Goal: Task Accomplishment & Management: Complete application form

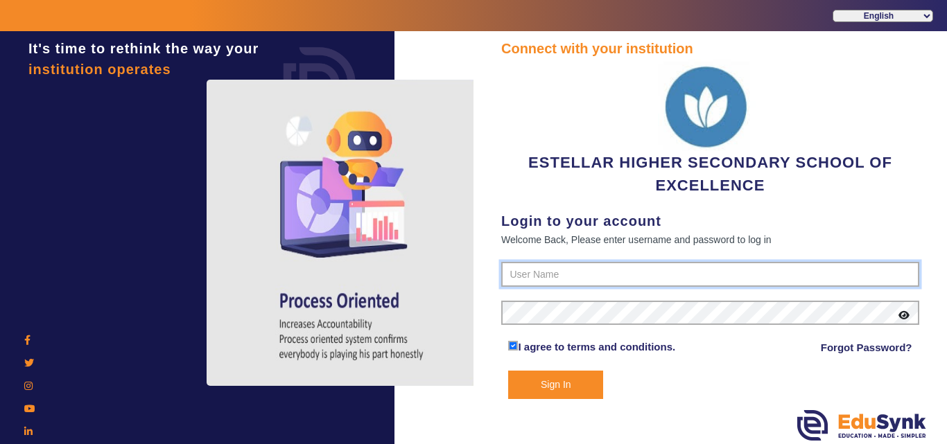
type input "7796657185"
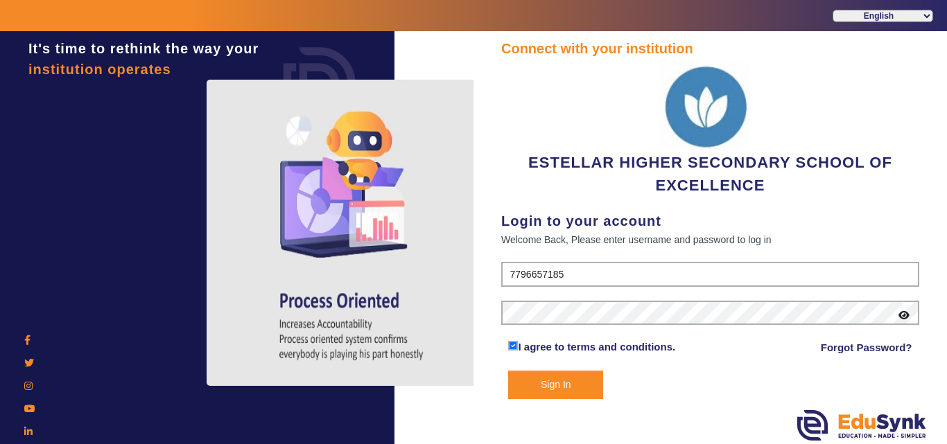
click at [561, 406] on div "Connect with your institution ESTELLAR HIGHER SECONDARY SCHOOL OF EXCELLENCE Lo…" at bounding box center [709, 239] width 473 height 417
click at [561, 397] on button "Sign In" at bounding box center [555, 385] width 95 height 28
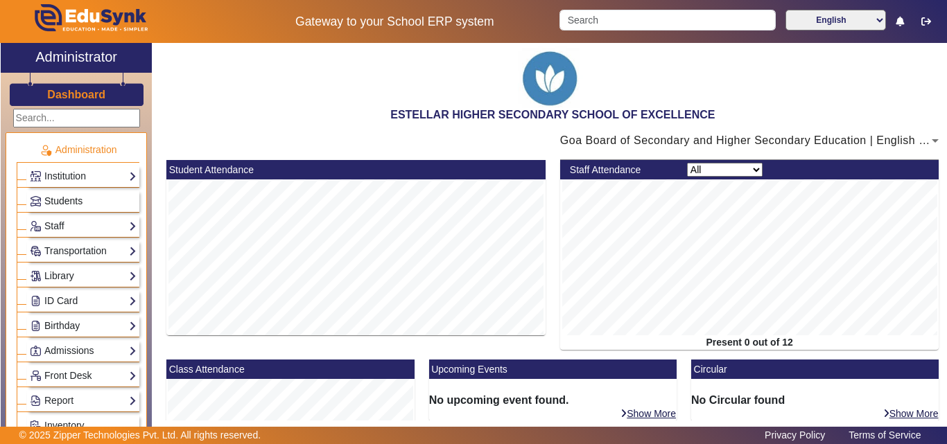
click at [87, 198] on link "Students" at bounding box center [83, 201] width 107 height 16
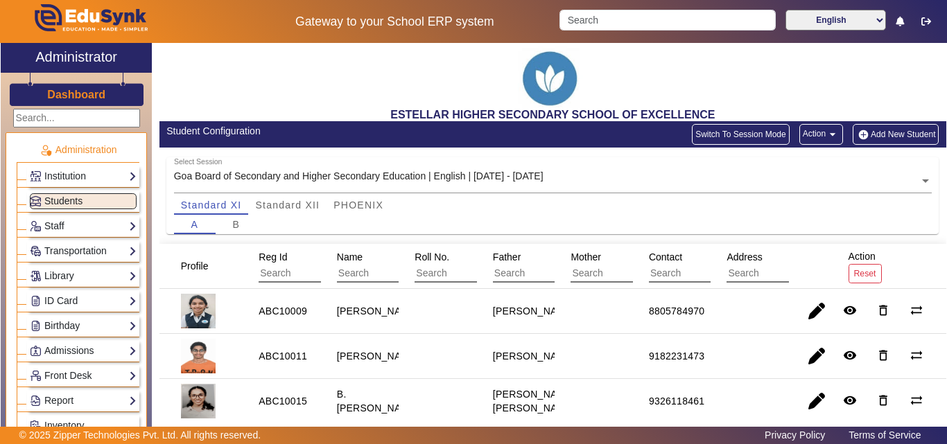
click at [880, 128] on button "Add New Student" at bounding box center [896, 134] width 86 height 21
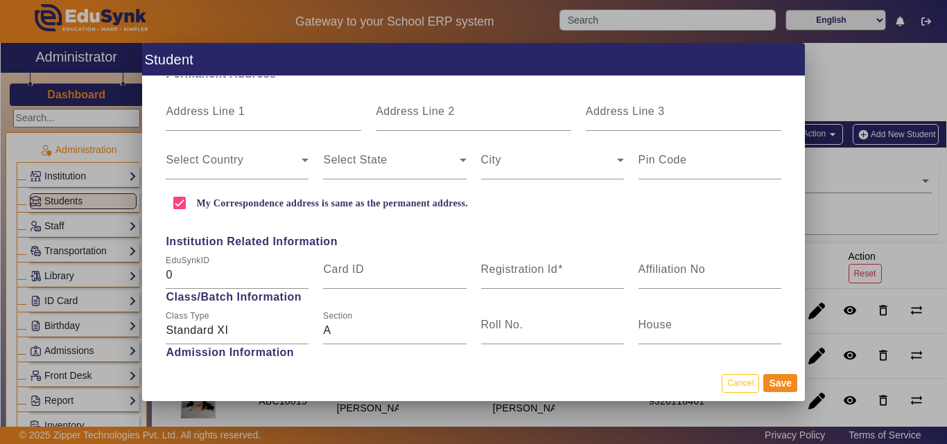
scroll to position [485, 0]
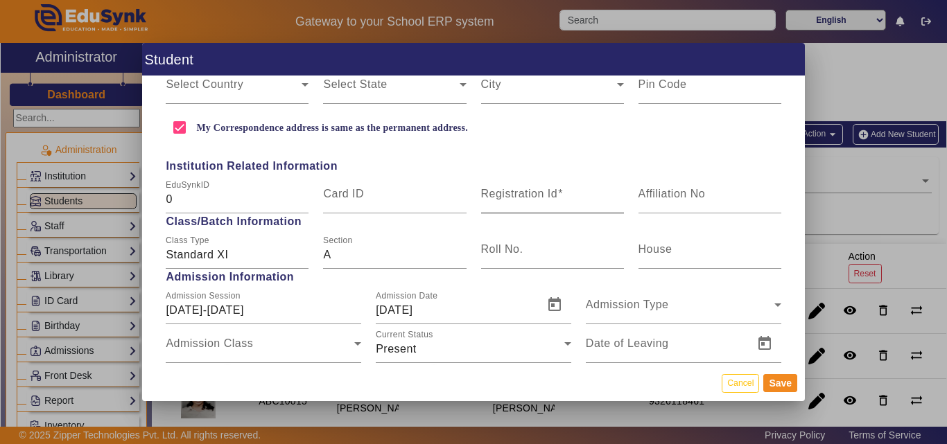
click at [549, 199] on mat-label "Registration Id" at bounding box center [519, 194] width 77 height 12
click at [549, 199] on input "Registration Id" at bounding box center [552, 199] width 143 height 17
paste input "ABC10030"
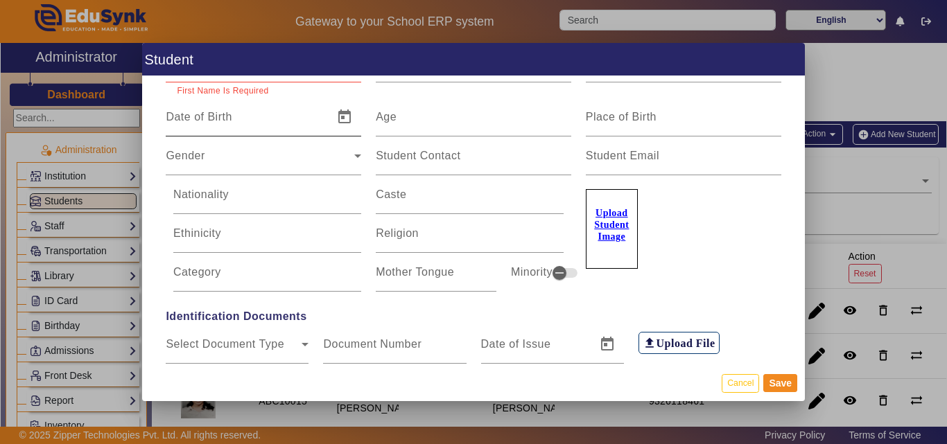
scroll to position [0, 0]
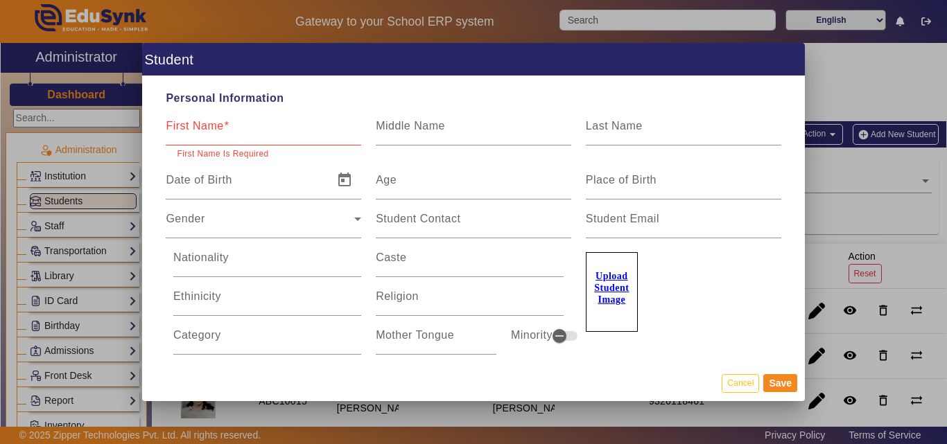
type input "ABC10030"
click at [284, 129] on input "First Name" at bounding box center [263, 131] width 195 height 17
paste input "[PERSON_NAME]"
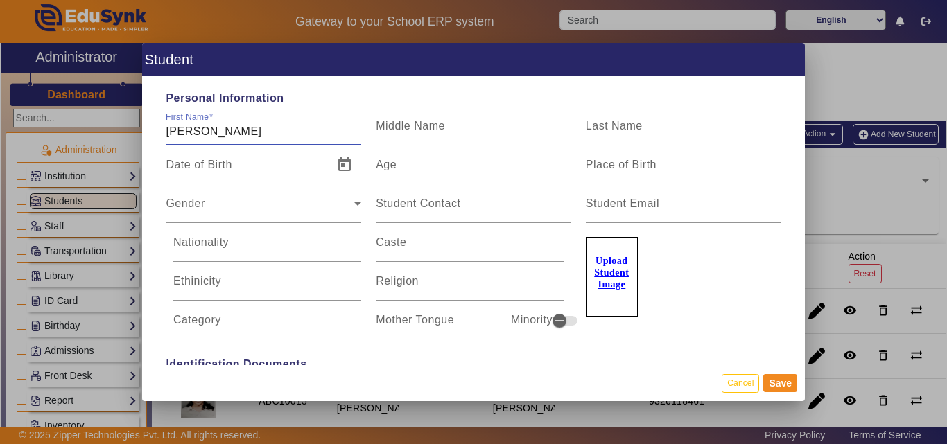
type input "[PERSON_NAME]"
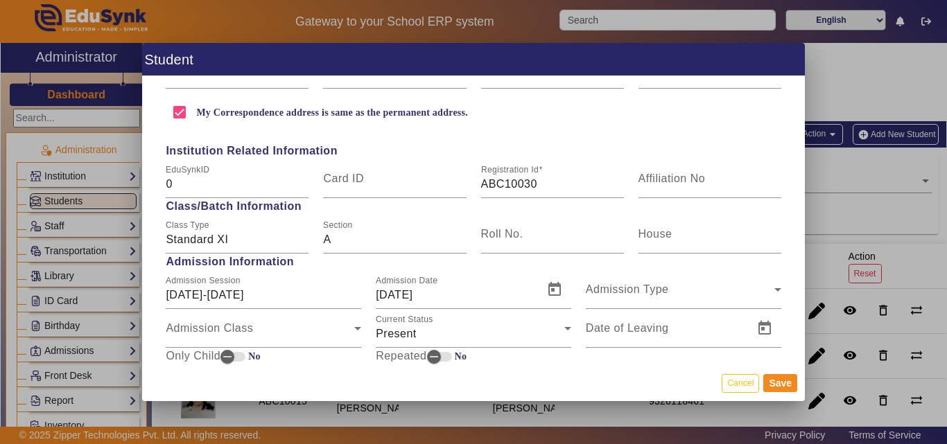
scroll to position [762, 0]
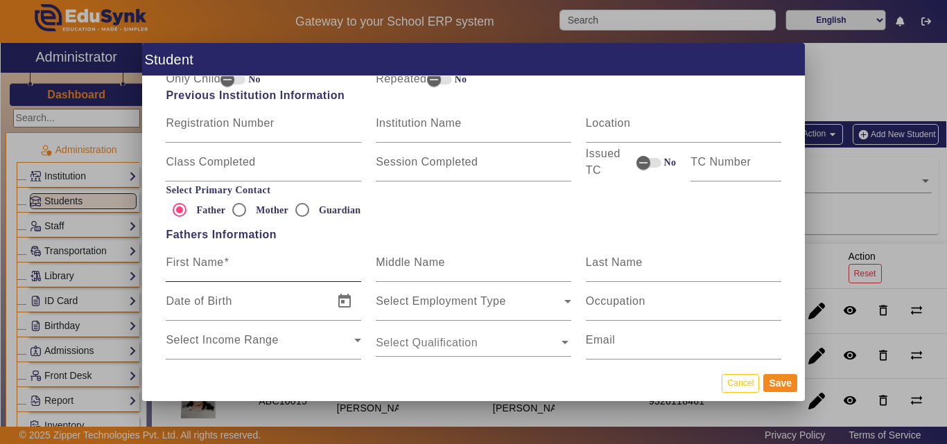
click at [259, 279] on div "First Name" at bounding box center [263, 262] width 195 height 39
paste input "[PERSON_NAME]"
type input "[PERSON_NAME]"
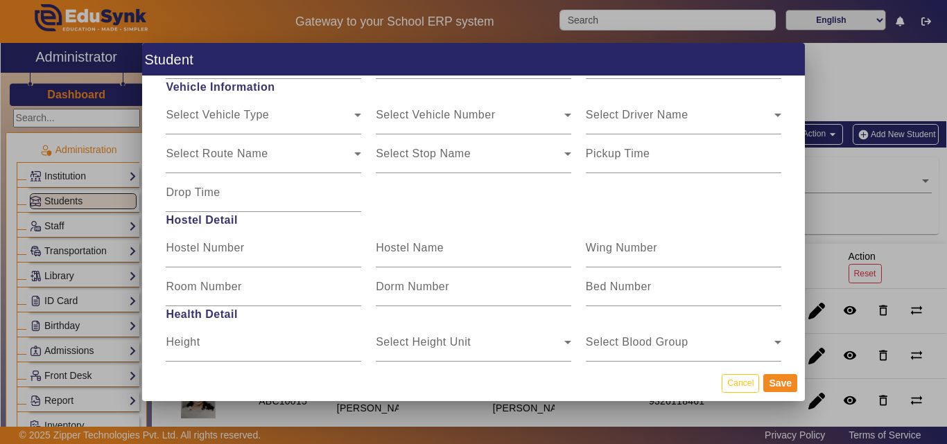
scroll to position [1741, 0]
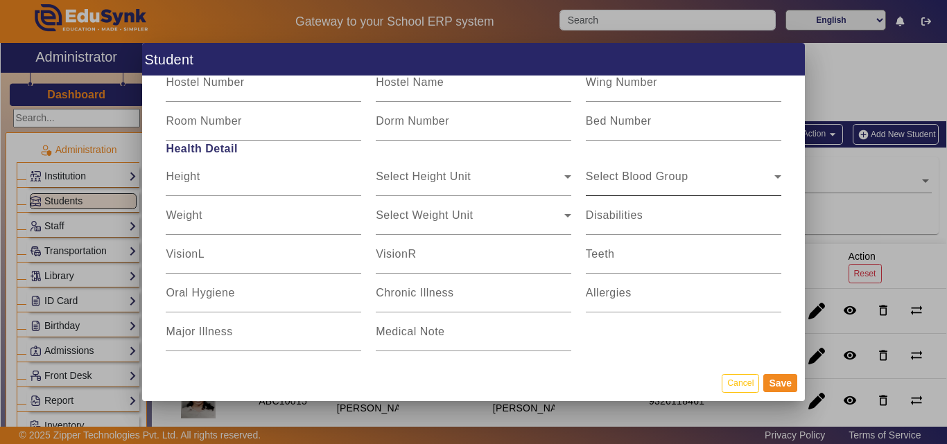
click at [709, 179] on div "Select Blood Group" at bounding box center [680, 182] width 189 height 17
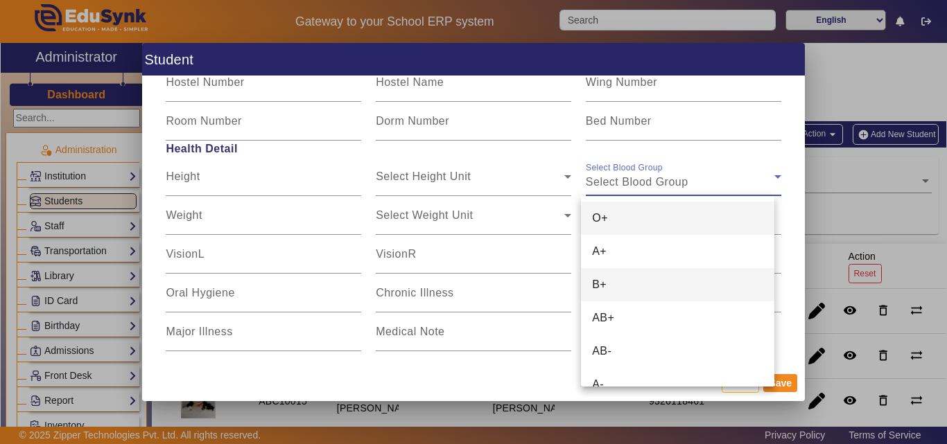
click at [673, 295] on mat-option "B+" at bounding box center [677, 284] width 193 height 33
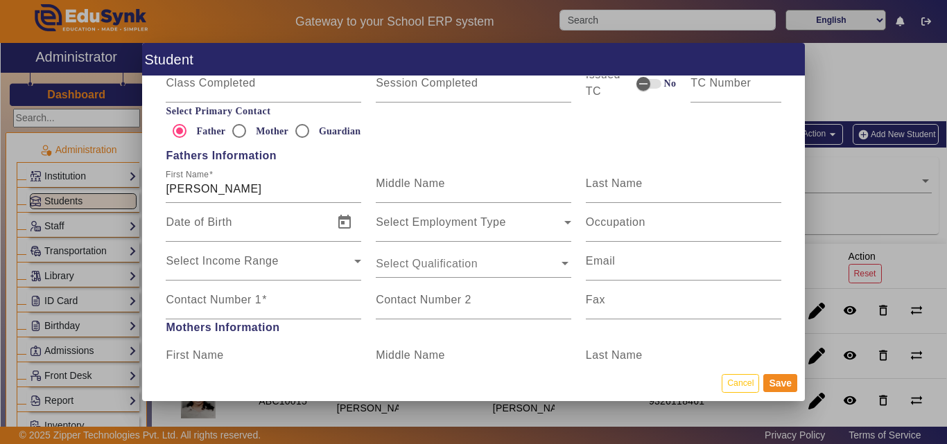
scroll to position [840, 0]
click at [256, 286] on div "Contact Number 1" at bounding box center [263, 301] width 195 height 39
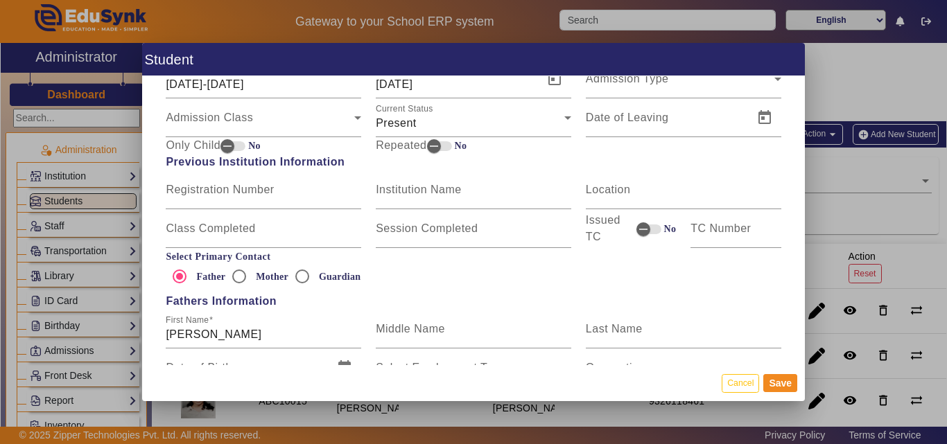
scroll to position [563, 0]
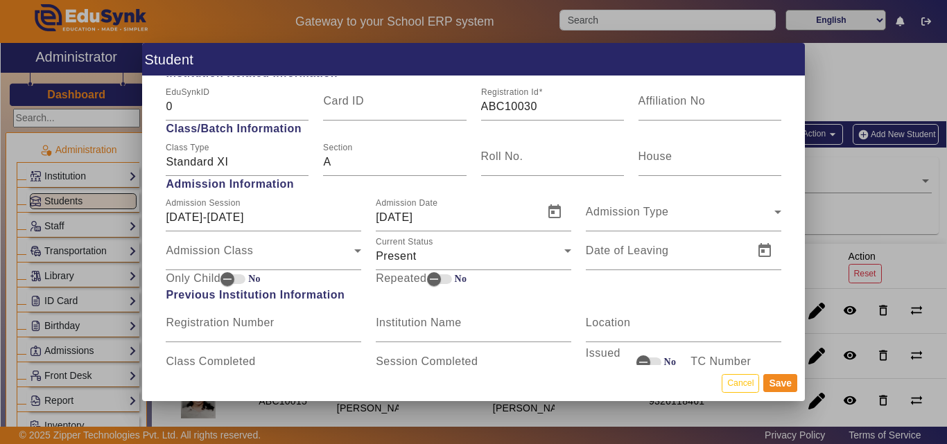
type input "9850457035"
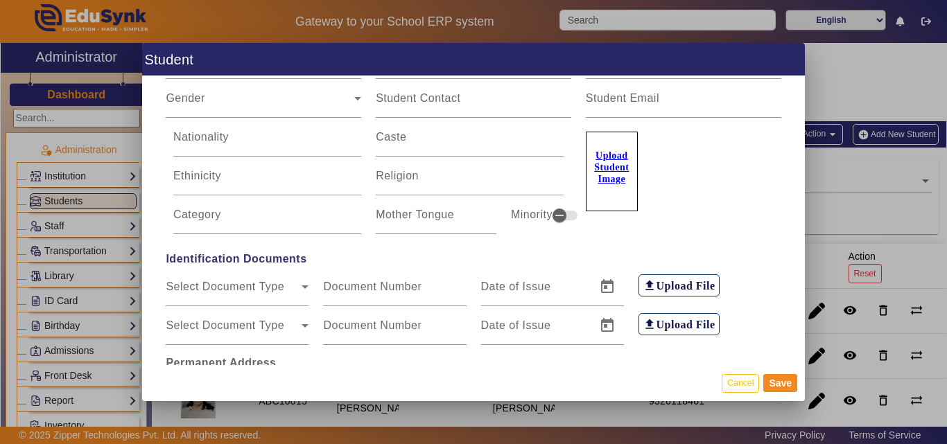
scroll to position [0, 0]
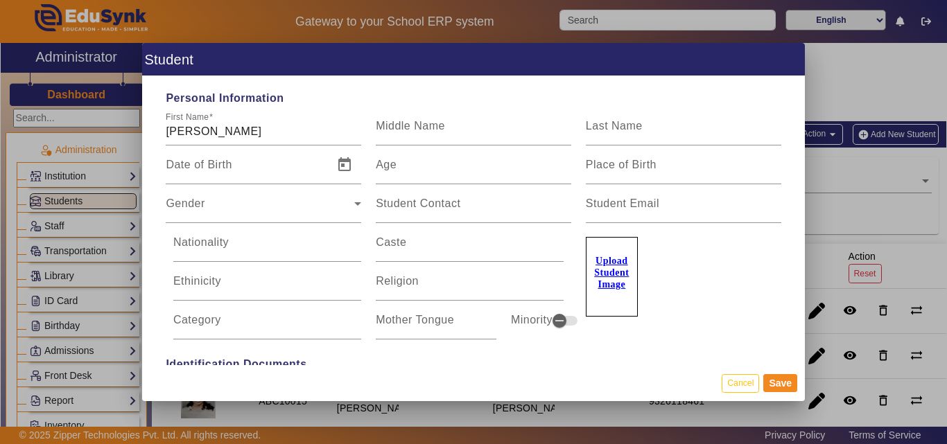
click at [615, 274] on u "Upload Student Image" at bounding box center [611, 273] width 35 height 34
click at [0, 0] on input "Upload Student Image" at bounding box center [0, 0] width 0 height 0
click at [611, 263] on u "Upload Student Image" at bounding box center [611, 273] width 35 height 34
click at [0, 0] on input "Upload Student Image" at bounding box center [0, 0] width 0 height 0
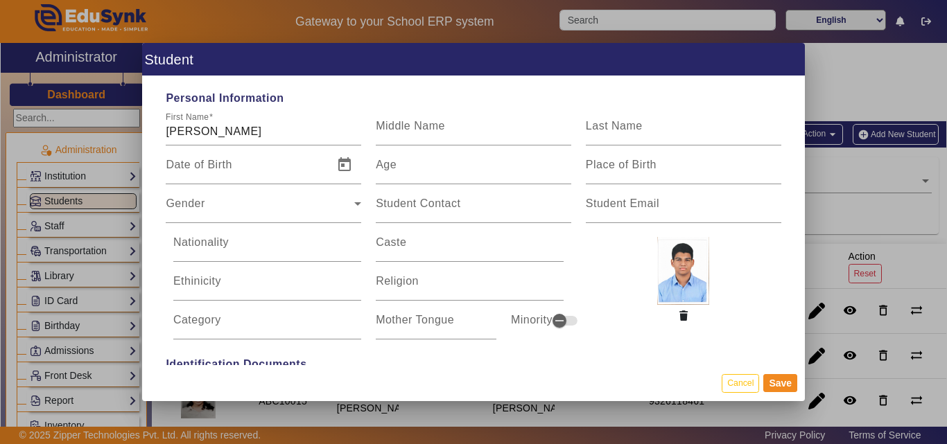
scroll to position [277, 0]
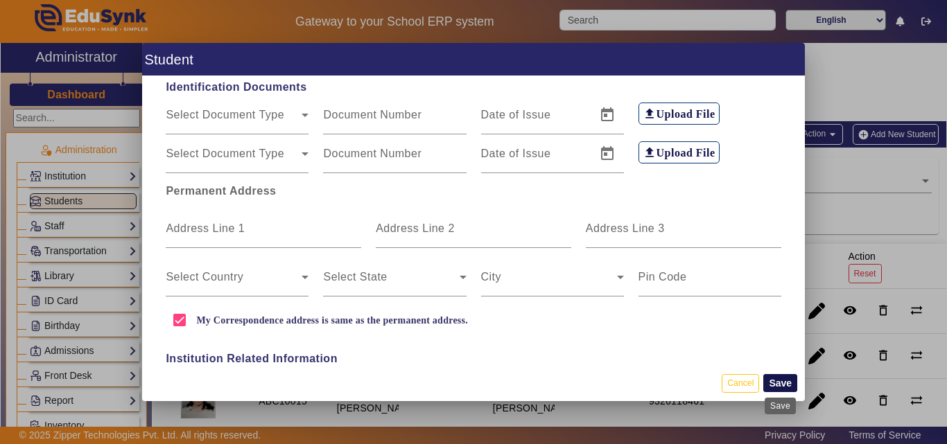
click at [780, 391] on button "Save" at bounding box center [780, 383] width 34 height 18
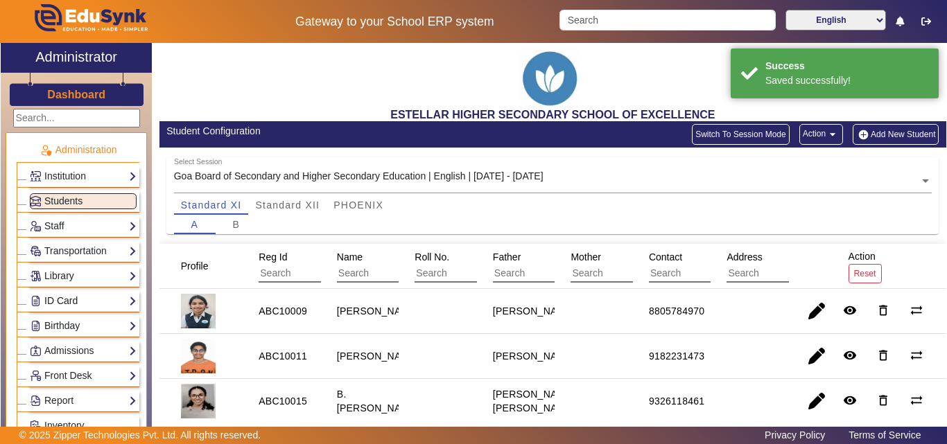
click at [87, 299] on link "ID Card" at bounding box center [83, 301] width 107 height 16
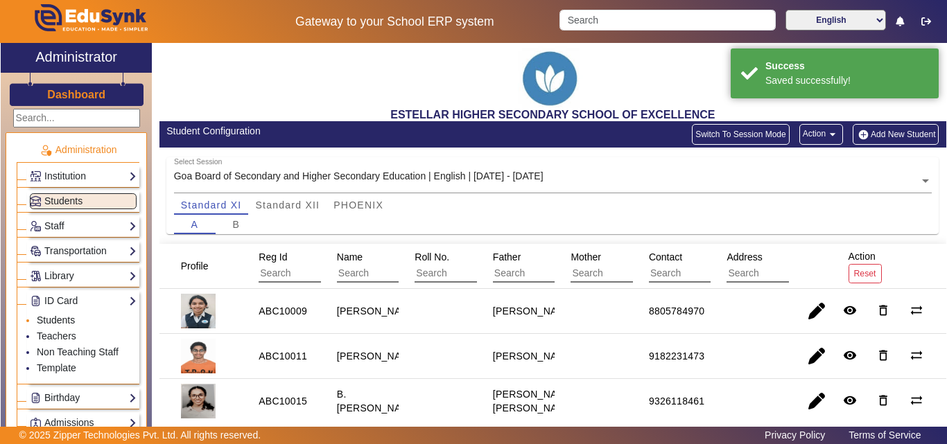
click at [72, 320] on link "Students" at bounding box center [56, 320] width 38 height 11
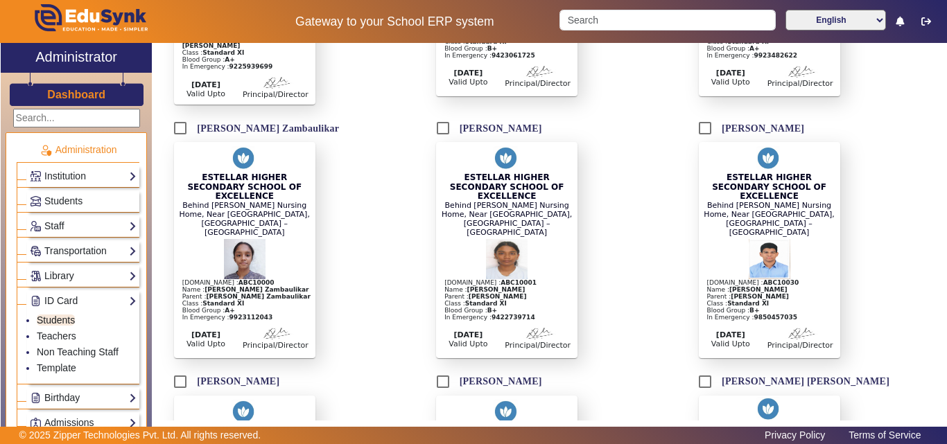
scroll to position [901, 0]
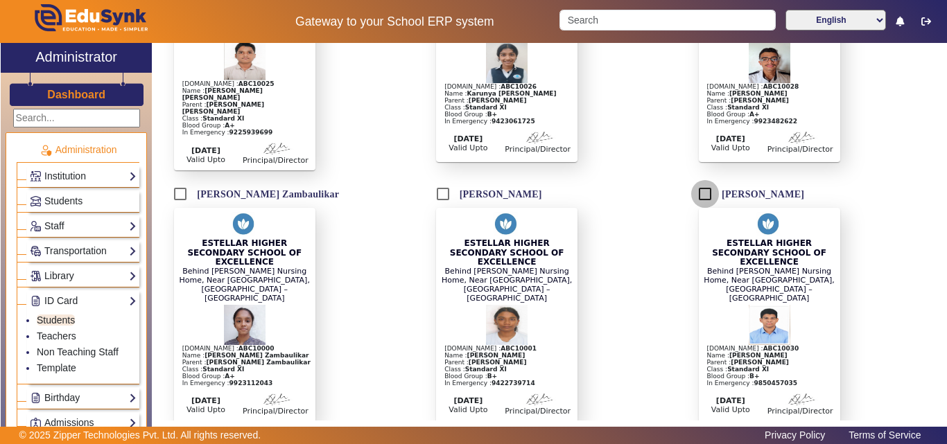
click at [699, 180] on input "[PERSON_NAME]" at bounding box center [705, 194] width 28 height 28
checkbox input "true"
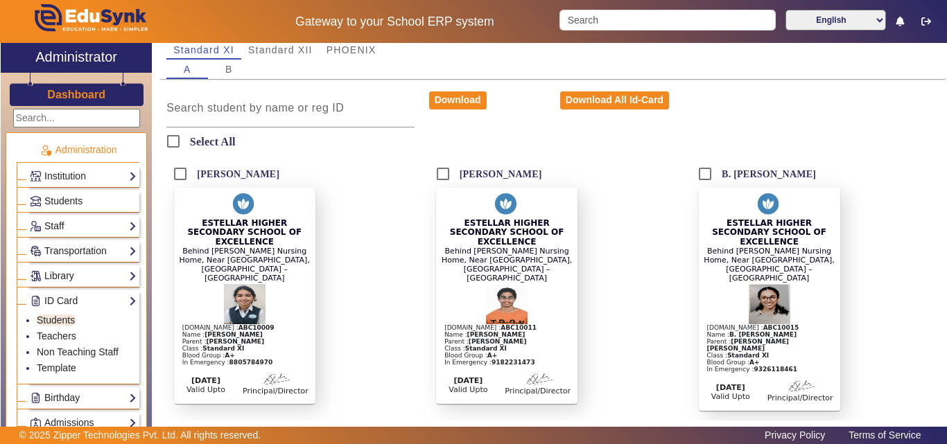
scroll to position [0, 0]
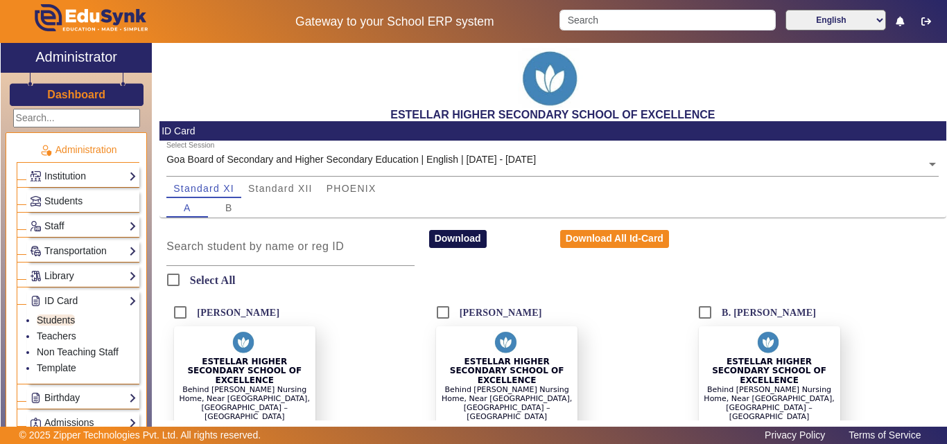
click at [457, 241] on button "Download" at bounding box center [458, 239] width 58 height 18
click at [374, 193] on span "PHOENIX" at bounding box center [351, 189] width 50 height 10
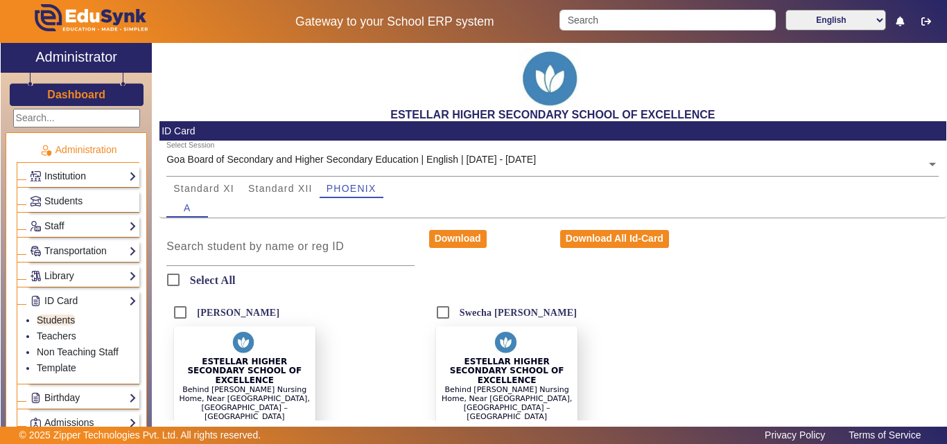
click at [71, 177] on link "Institution" at bounding box center [83, 176] width 107 height 16
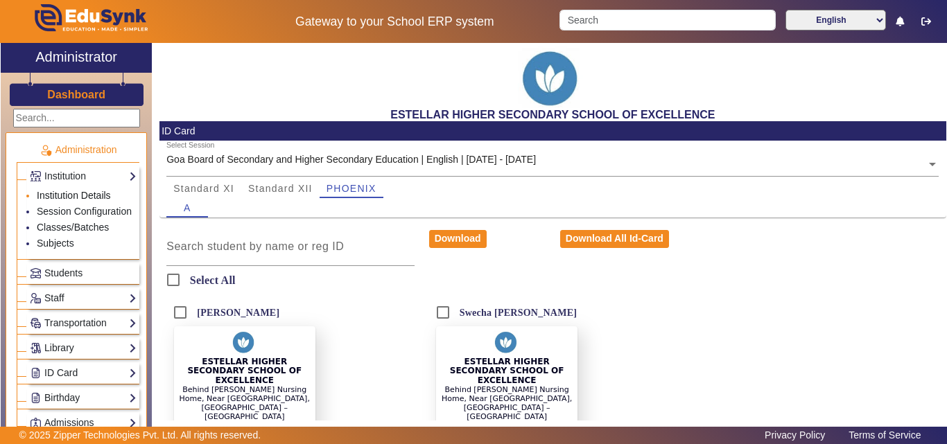
click at [96, 198] on link "Institution Details" at bounding box center [74, 195] width 74 height 11
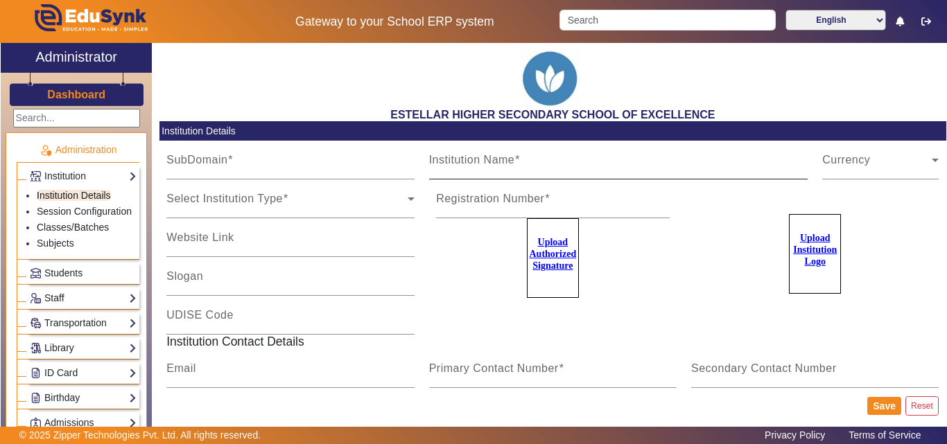
type input "PORVORIM"
type input "ESTELLAR HIGHER SECONDARY SCHOOL OF EXCELLENCE"
type input "HS110"
type input "[EMAIL_ADDRESS][DOMAIN_NAME]"
type input "7796657185"
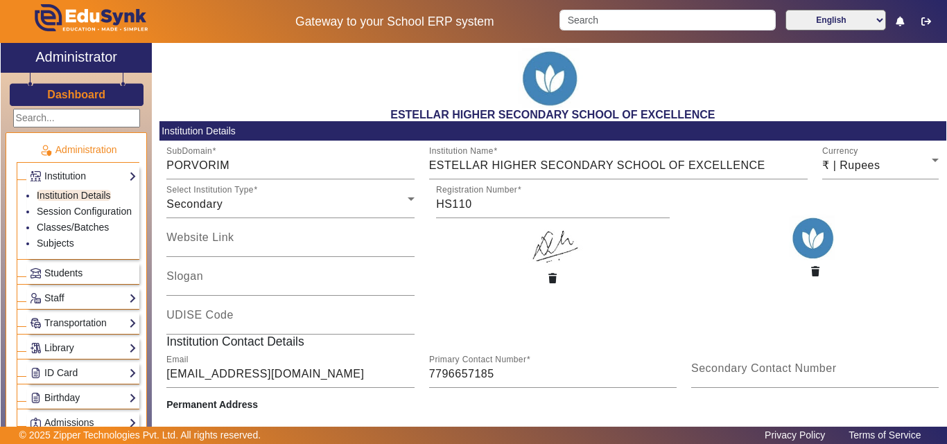
click at [72, 279] on span "Students" at bounding box center [63, 273] width 38 height 11
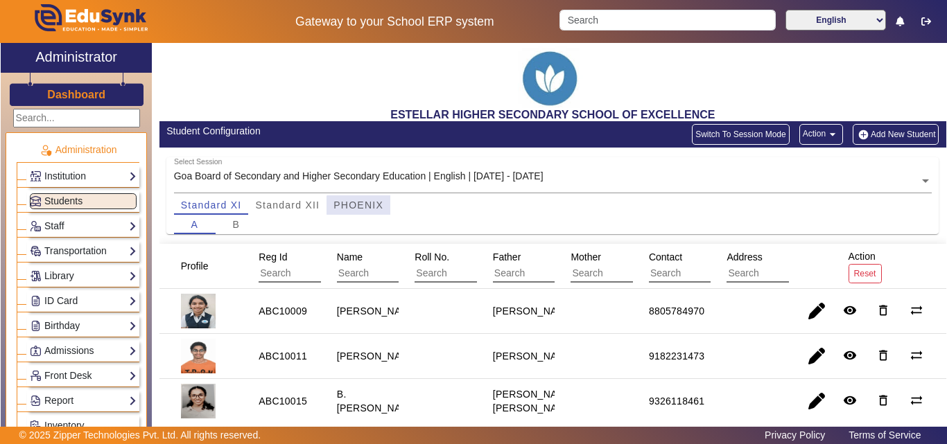
click at [365, 207] on span "PHOENIX" at bounding box center [358, 205] width 50 height 10
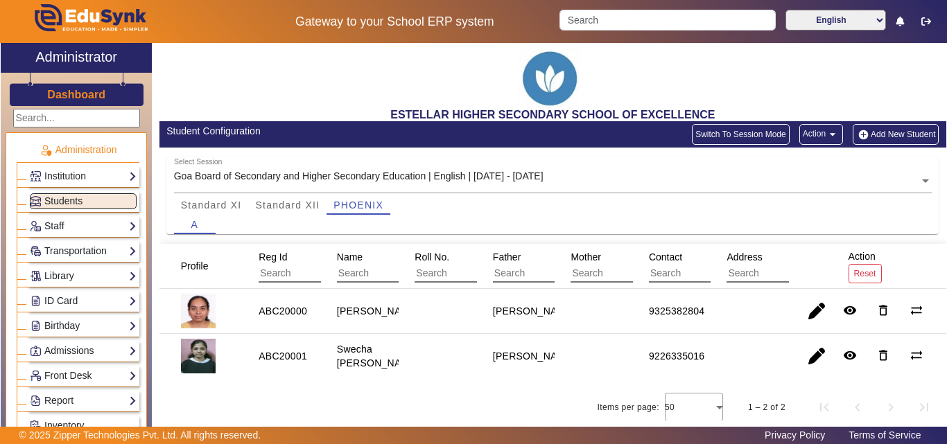
scroll to position [13, 0]
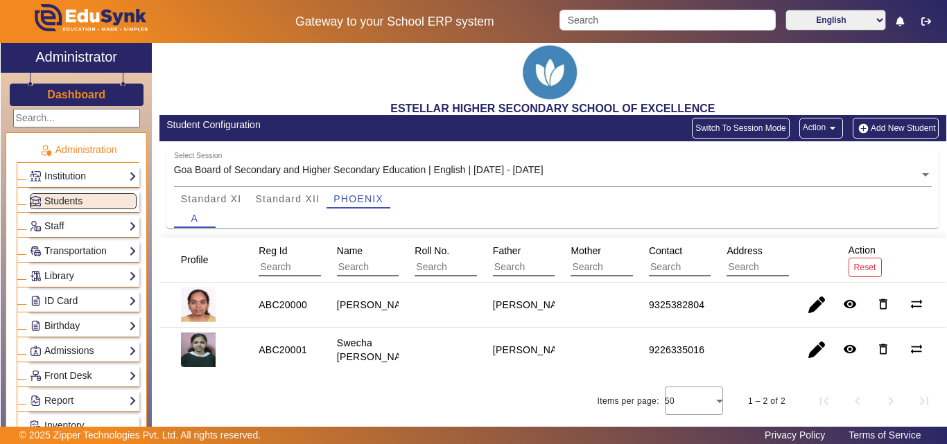
click at [873, 121] on button "Add New Student" at bounding box center [896, 128] width 86 height 21
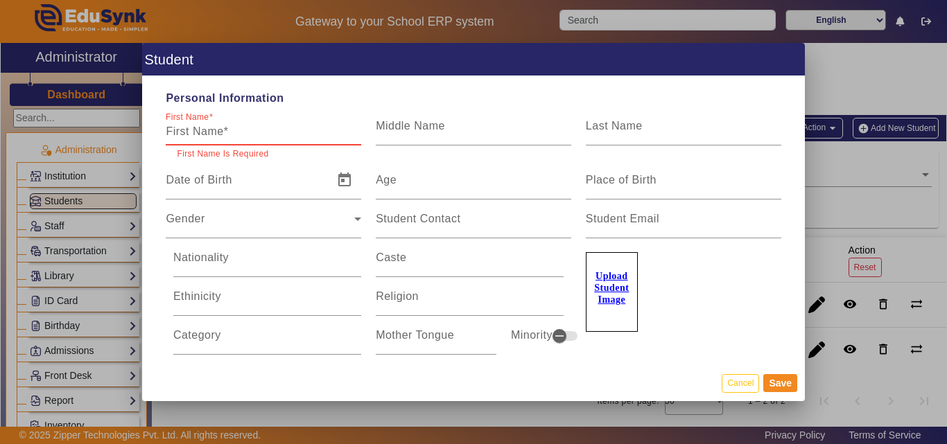
click at [231, 127] on input "First Name" at bounding box center [263, 131] width 195 height 17
paste input "[PERSON_NAME]"
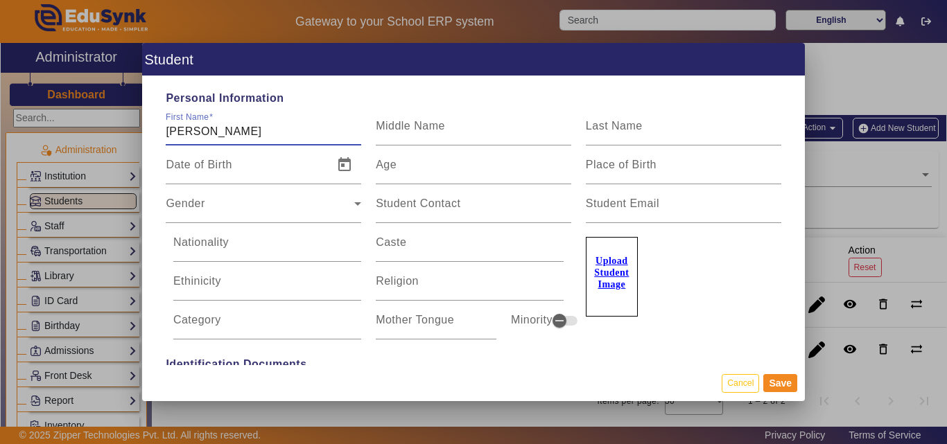
type input "[PERSON_NAME]"
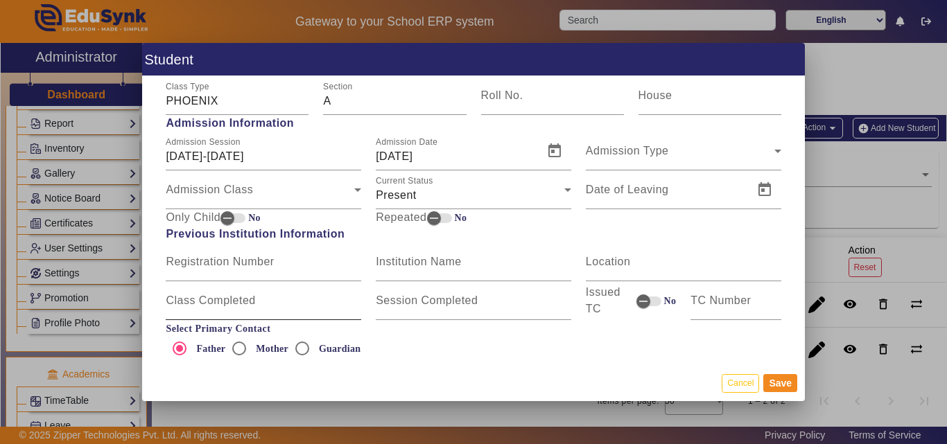
scroll to position [762, 0]
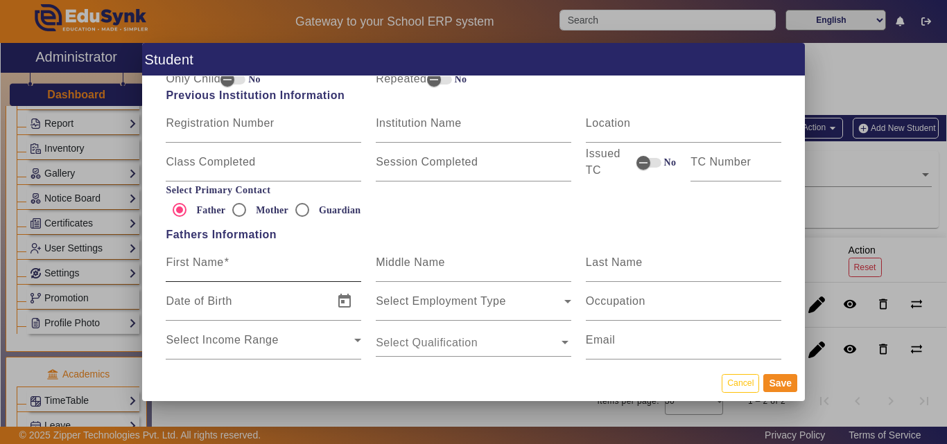
click at [234, 268] on input "First Name" at bounding box center [263, 268] width 195 height 17
paste input "[PERSON_NAME]"
type input "[PERSON_NAME]"
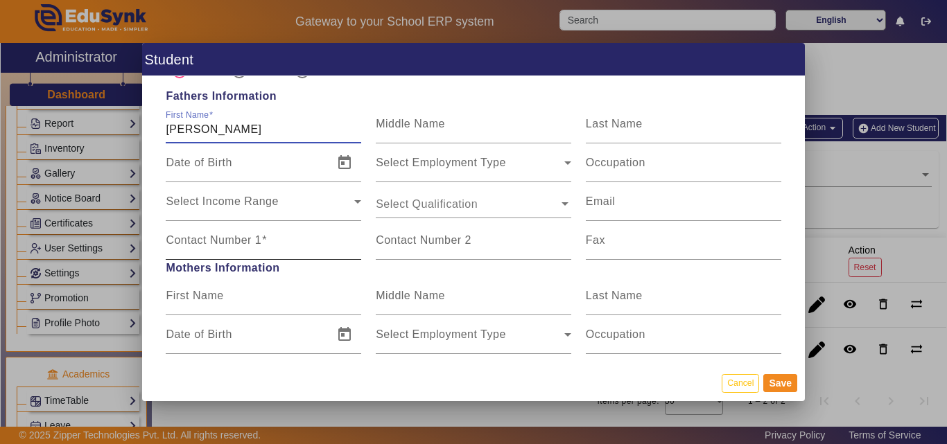
click at [280, 243] on input "Contact Number 1" at bounding box center [263, 246] width 195 height 17
paste input "7588766534"
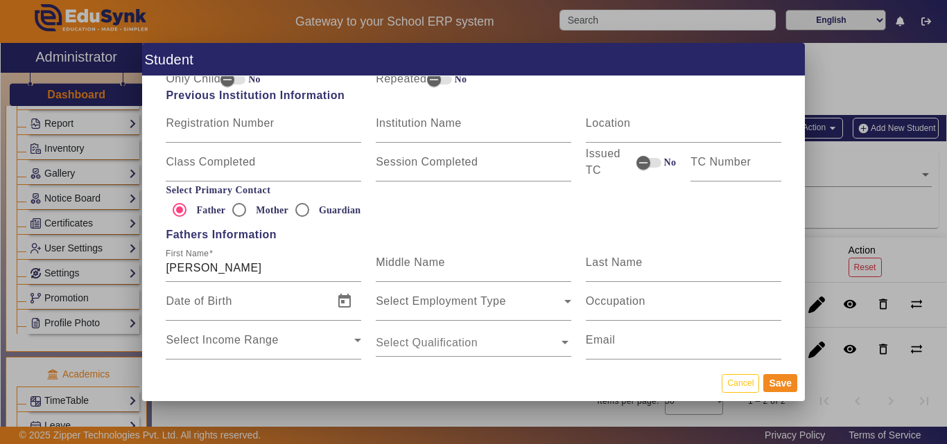
type input "7588766534"
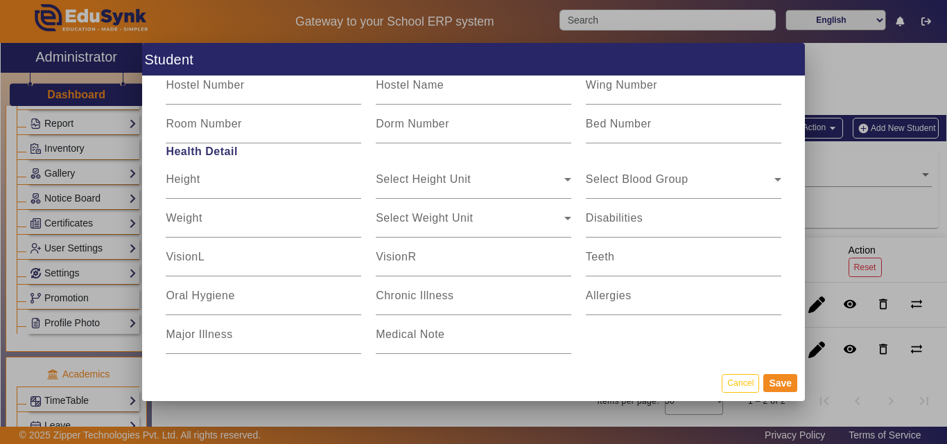
scroll to position [1741, 0]
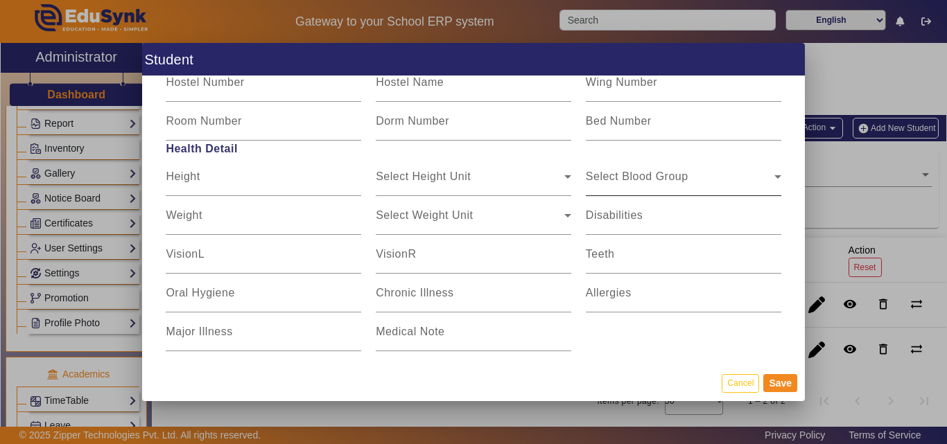
click at [684, 171] on div "Select Blood Group Select Blood Group" at bounding box center [683, 176] width 195 height 39
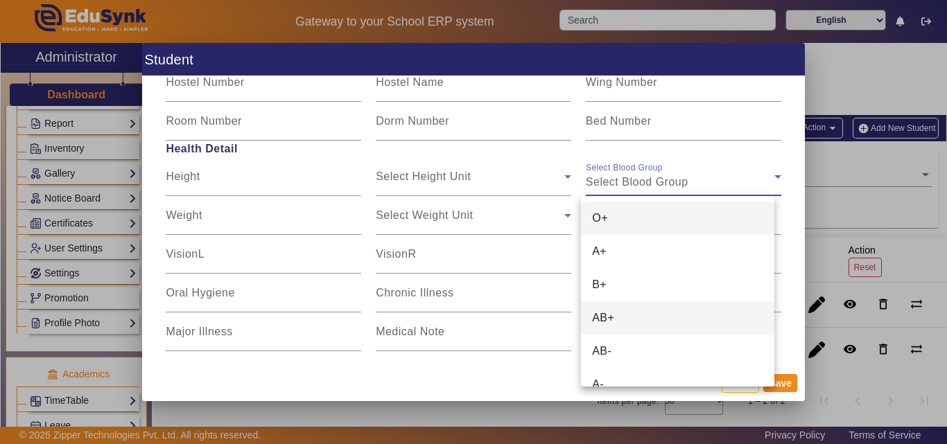
click at [643, 315] on mat-option "AB+" at bounding box center [677, 318] width 193 height 33
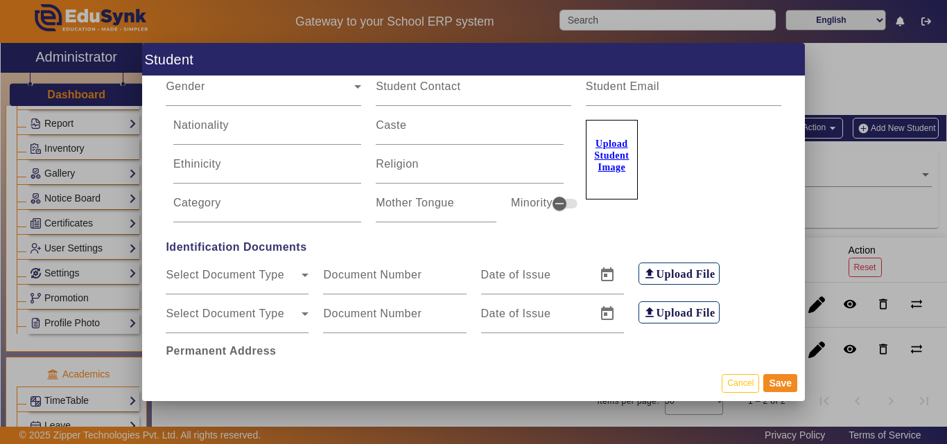
scroll to position [8, 0]
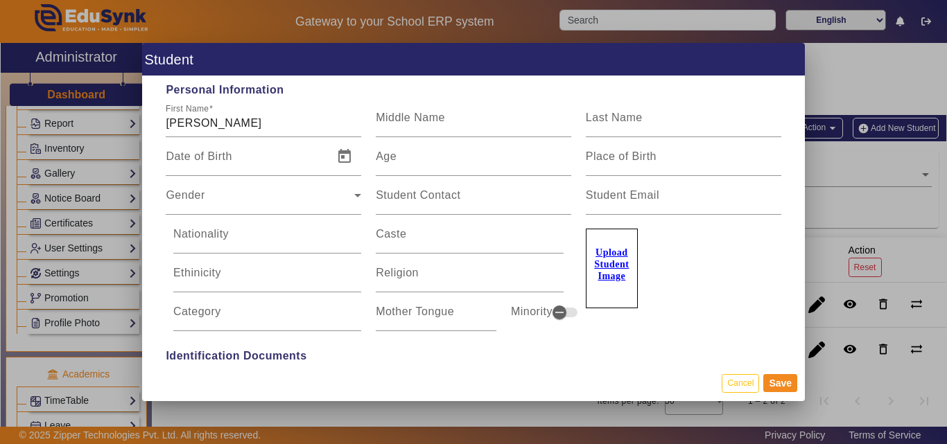
click at [617, 272] on u "Upload Student Image" at bounding box center [611, 264] width 35 height 34
click at [0, 0] on input "Upload Student Image" at bounding box center [0, 0] width 0 height 0
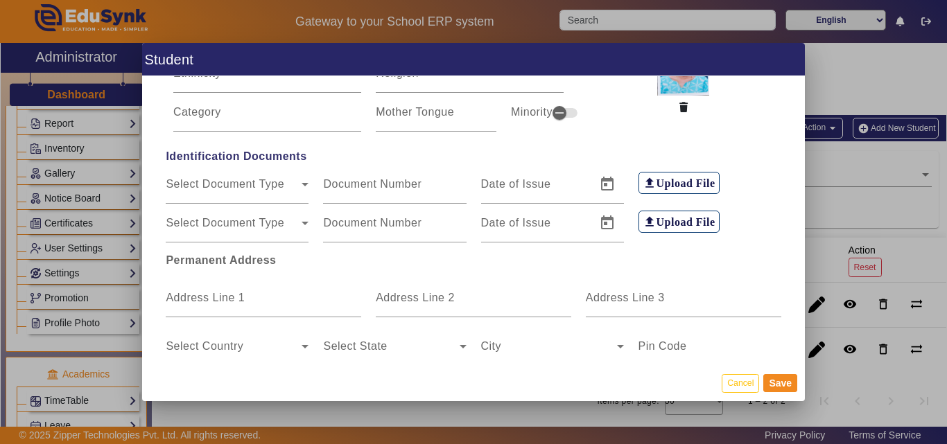
scroll to position [416, 0]
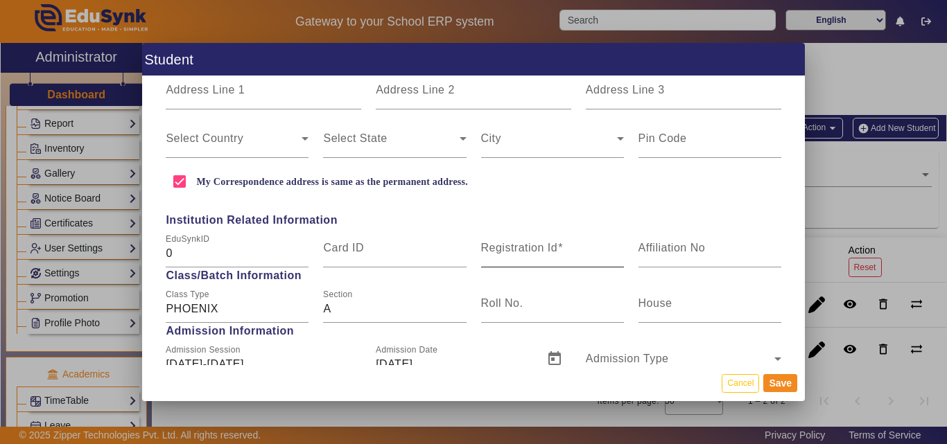
click at [496, 249] on mat-label "Registration Id" at bounding box center [519, 248] width 77 height 12
click at [496, 249] on input "Registration Id" at bounding box center [552, 253] width 143 height 17
paste input "ABC20025"
type input "ABC20025"
click at [776, 388] on button "Save" at bounding box center [780, 383] width 34 height 18
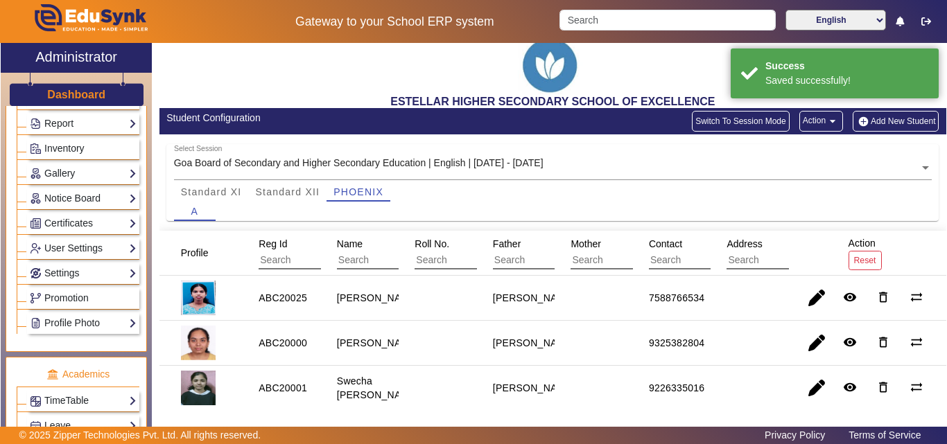
scroll to position [0, 0]
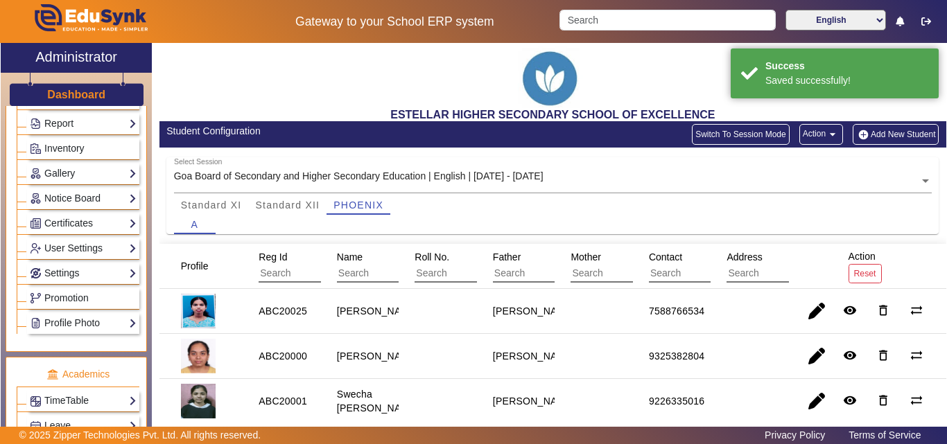
click at [890, 141] on button "Add New Student" at bounding box center [896, 134] width 86 height 21
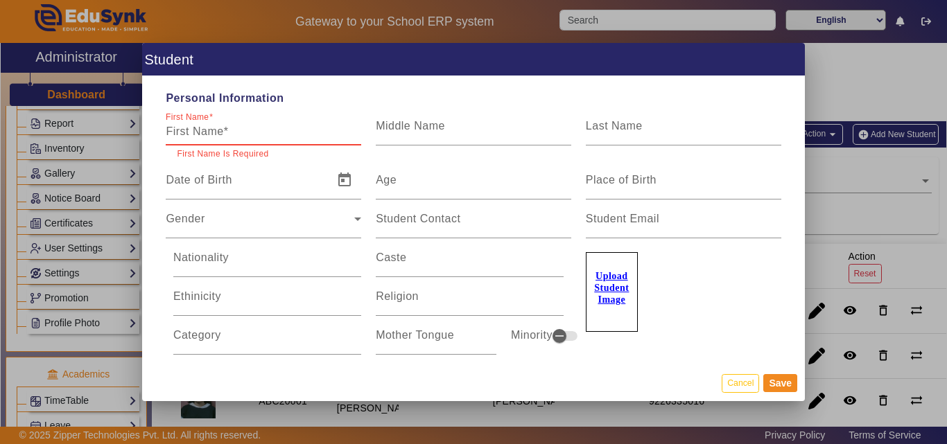
paste input "[PERSON_NAME]"
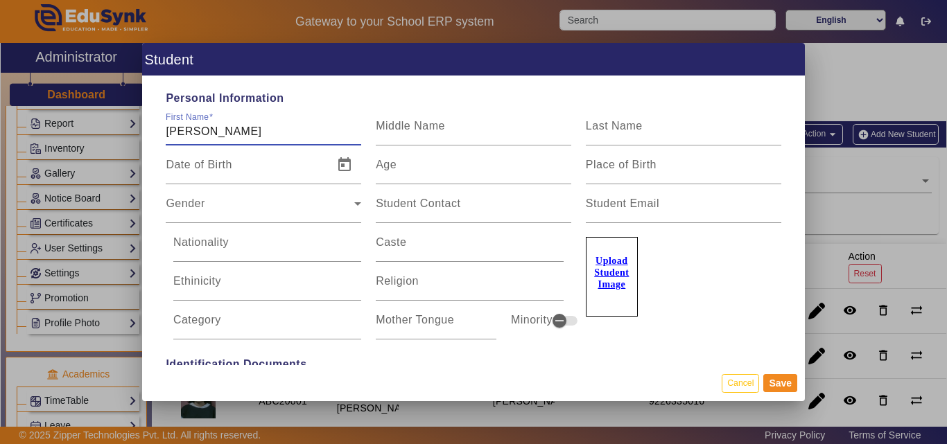
type input "[PERSON_NAME]"
click at [618, 264] on u "Upload Student Image" at bounding box center [611, 273] width 35 height 34
click at [0, 0] on input "Upload Student Image" at bounding box center [0, 0] width 0 height 0
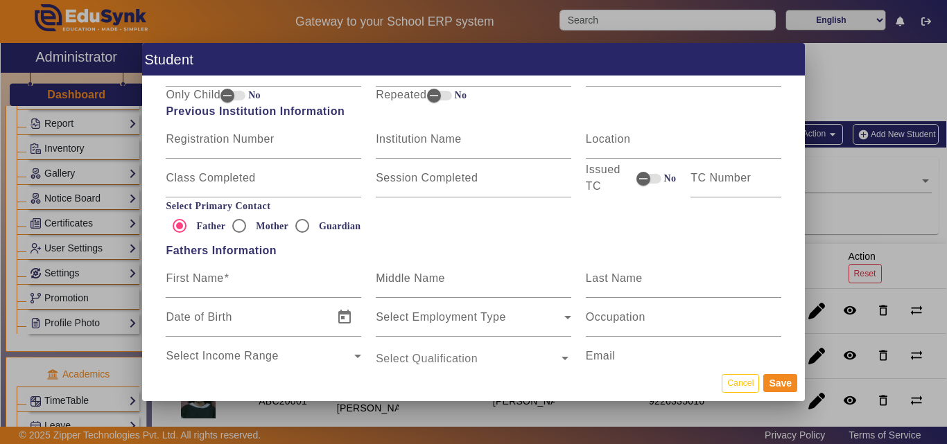
scroll to position [832, 0]
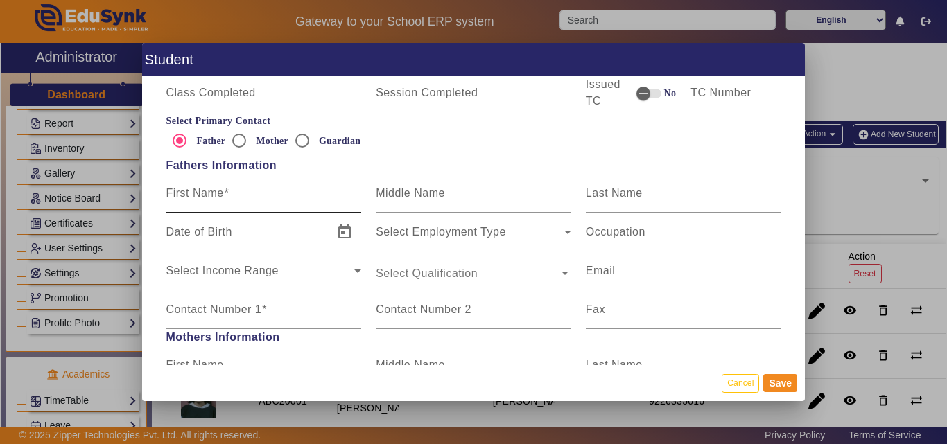
click at [243, 192] on input "First Name" at bounding box center [263, 199] width 195 height 17
paste input "[PERSON_NAME]"
type input "[PERSON_NAME]"
click at [227, 284] on div "Select Income Range" at bounding box center [260, 276] width 189 height 17
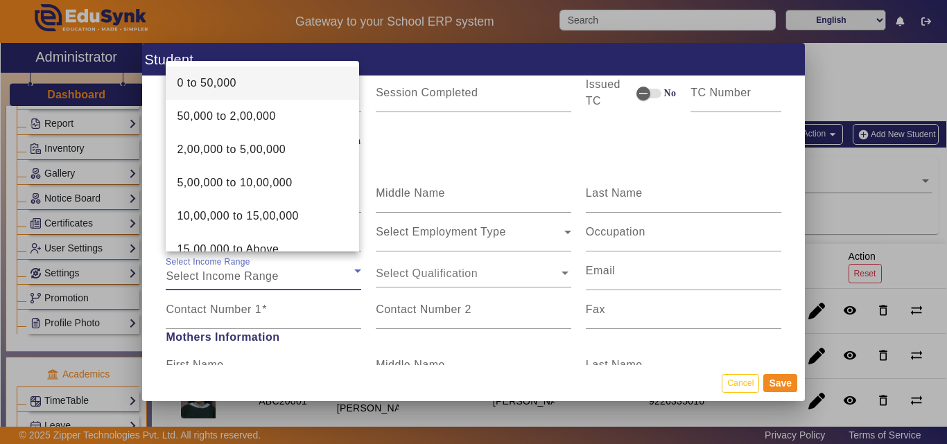
click at [230, 313] on div at bounding box center [473, 222] width 947 height 444
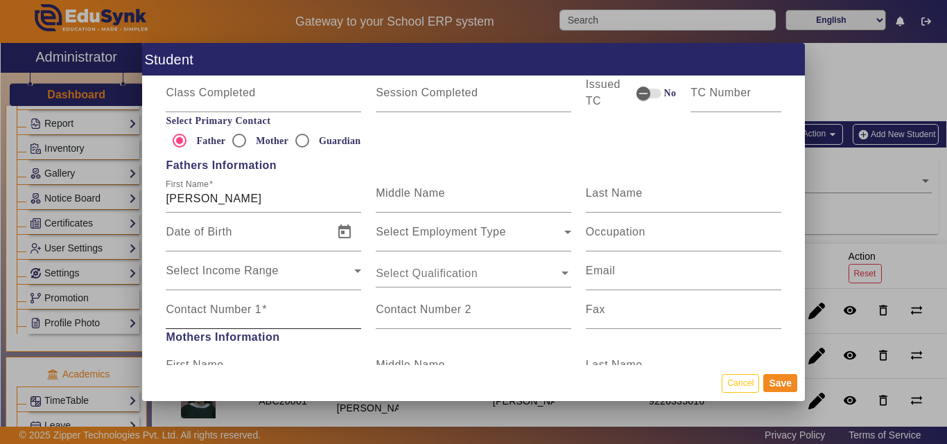
click at [218, 305] on mat-label "Contact Number 1" at bounding box center [214, 310] width 96 height 12
click at [218, 307] on input "Contact Number 1" at bounding box center [263, 315] width 195 height 17
paste input "9623827664"
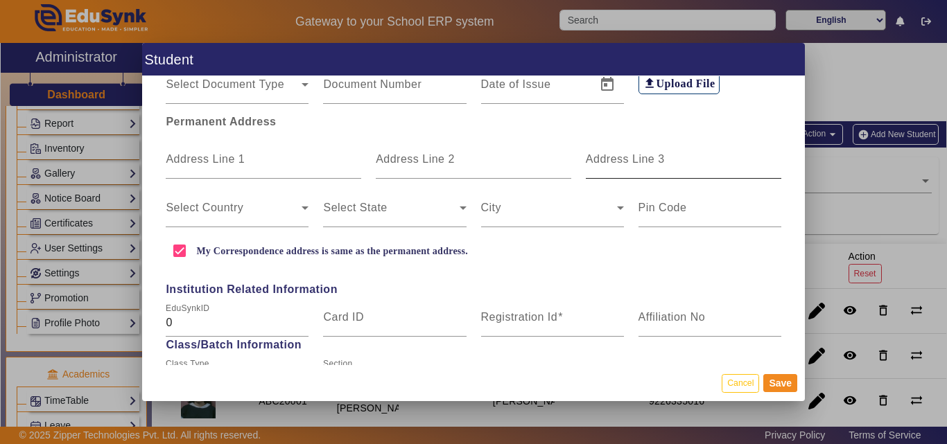
scroll to position [139, 0]
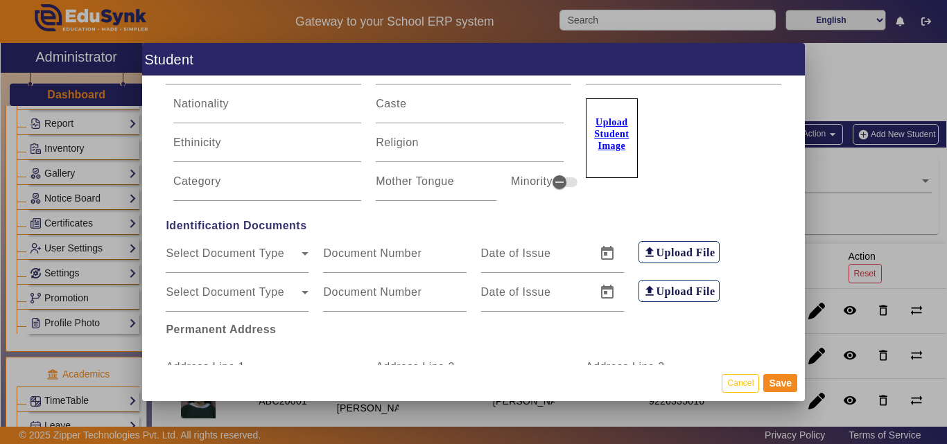
type input "9623827664"
click at [596, 152] on label "Upload Student Image" at bounding box center [612, 138] width 52 height 80
click at [0, 0] on input "Upload Student Image" at bounding box center [0, 0] width 0 height 0
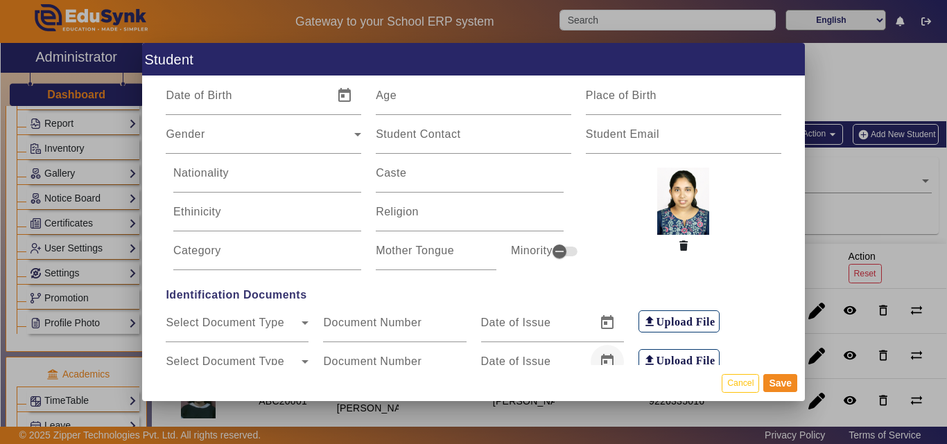
scroll to position [416, 0]
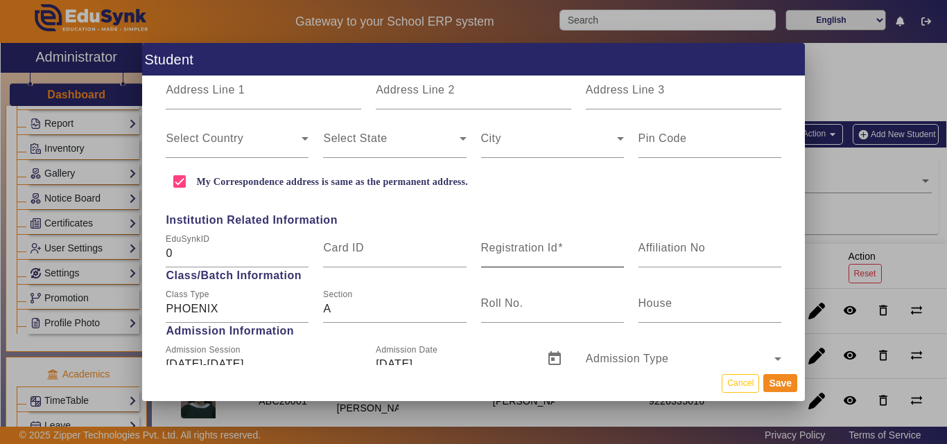
click at [543, 251] on mat-label "Registration Id" at bounding box center [519, 248] width 77 height 12
click at [543, 251] on input "Registration Id" at bounding box center [552, 253] width 143 height 17
paste input "ABC20020"
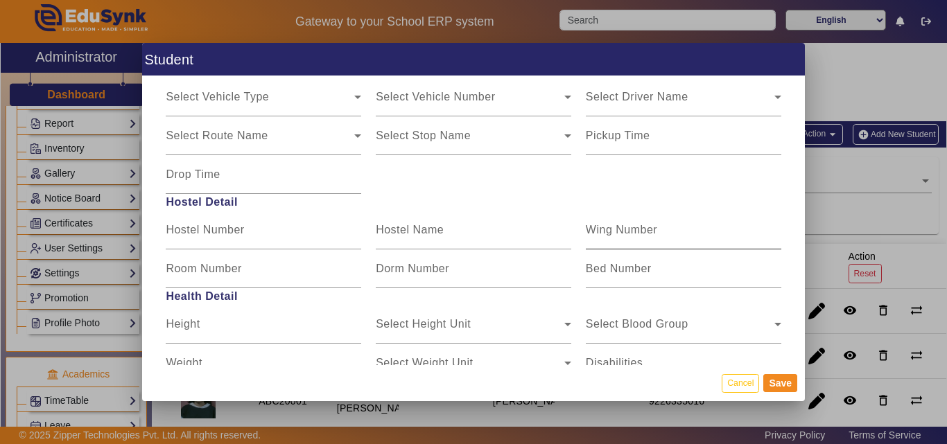
scroll to position [1733, 0]
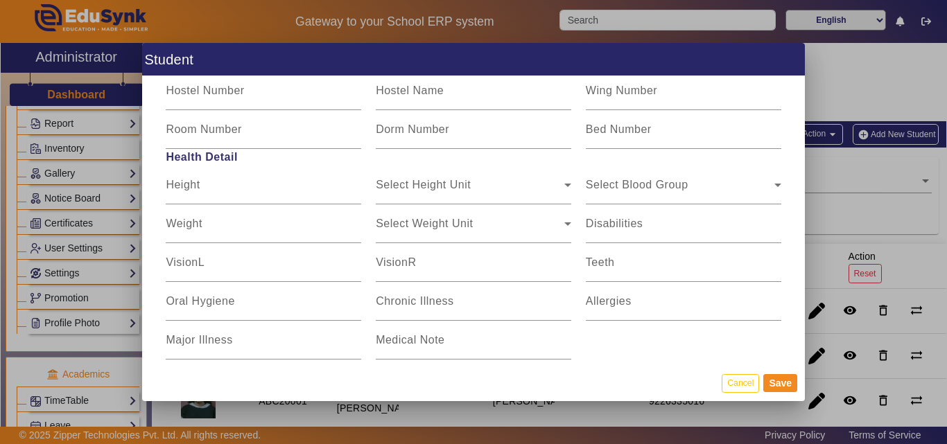
type input "ABC20020"
click at [760, 185] on div "Select Blood Group" at bounding box center [680, 190] width 189 height 17
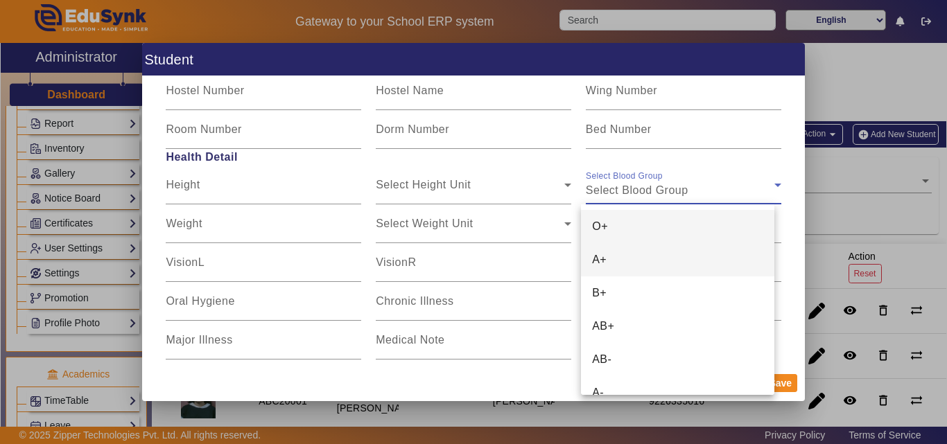
click at [672, 256] on mat-option "A+" at bounding box center [677, 259] width 193 height 33
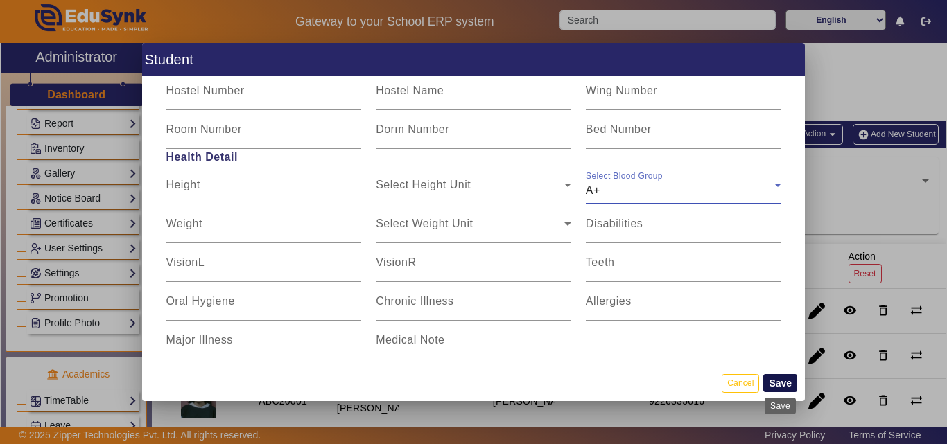
click at [785, 383] on button "Save" at bounding box center [780, 383] width 34 height 18
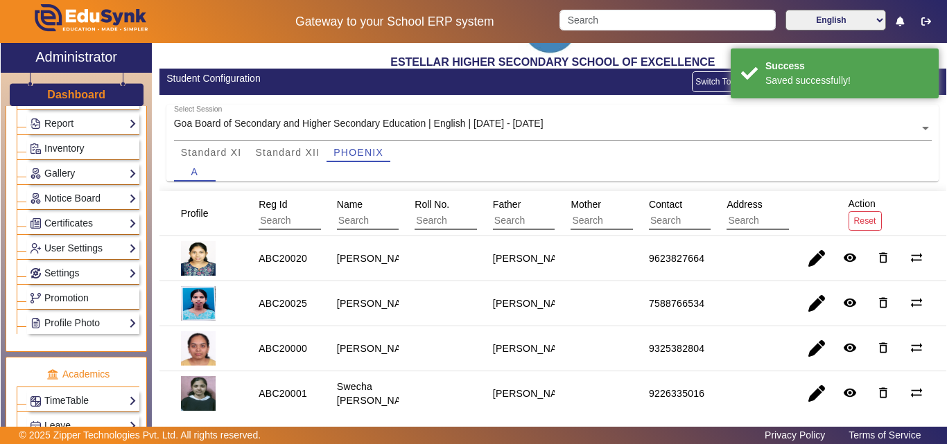
scroll to position [0, 0]
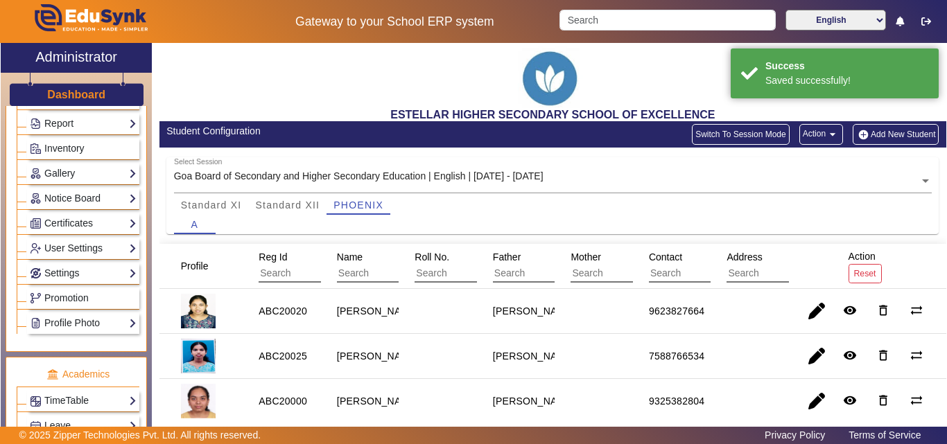
click at [873, 137] on button "Add New Student" at bounding box center [896, 134] width 86 height 21
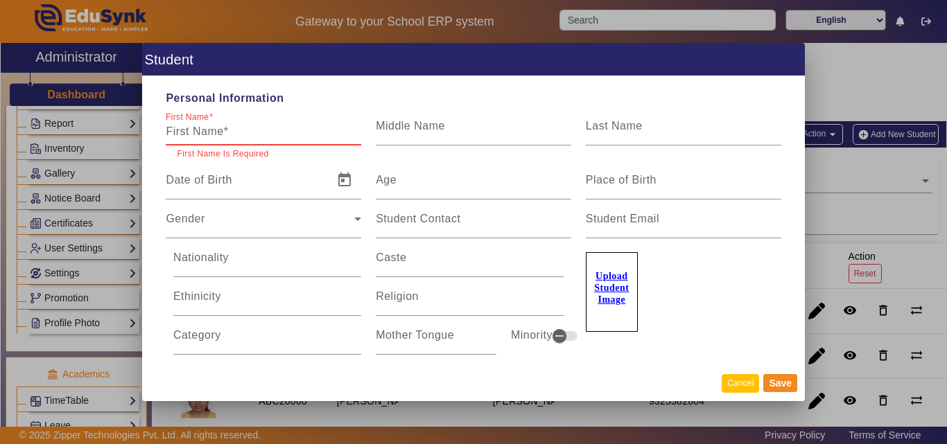
click at [740, 376] on button "Cancel" at bounding box center [740, 383] width 37 height 19
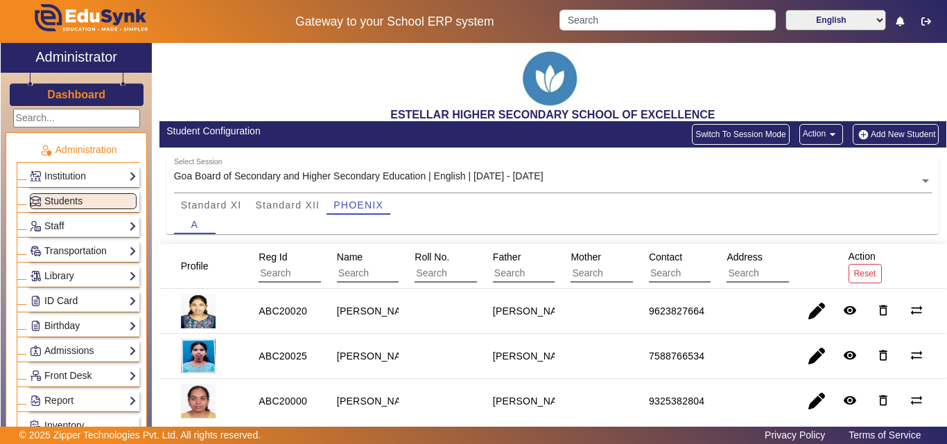
click at [85, 295] on link "ID Card" at bounding box center [83, 301] width 107 height 16
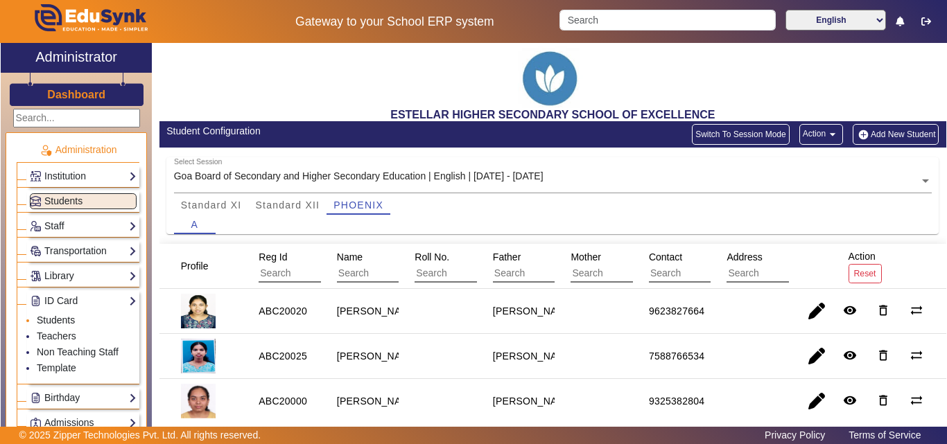
click at [58, 317] on link "Students" at bounding box center [56, 320] width 38 height 11
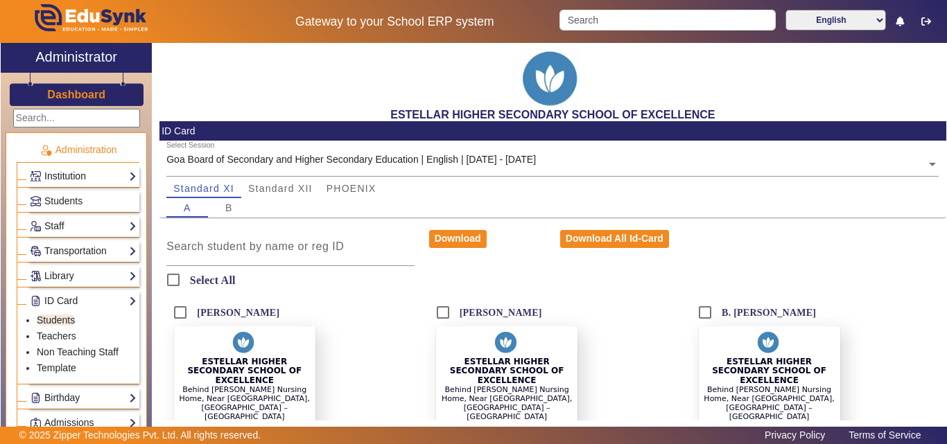
click at [94, 175] on link "Institution" at bounding box center [83, 176] width 107 height 16
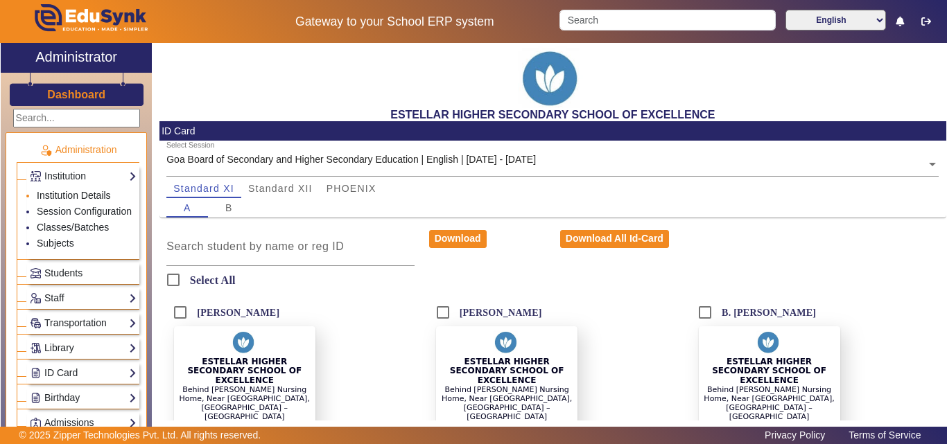
click at [100, 194] on link "Institution Details" at bounding box center [74, 195] width 74 height 11
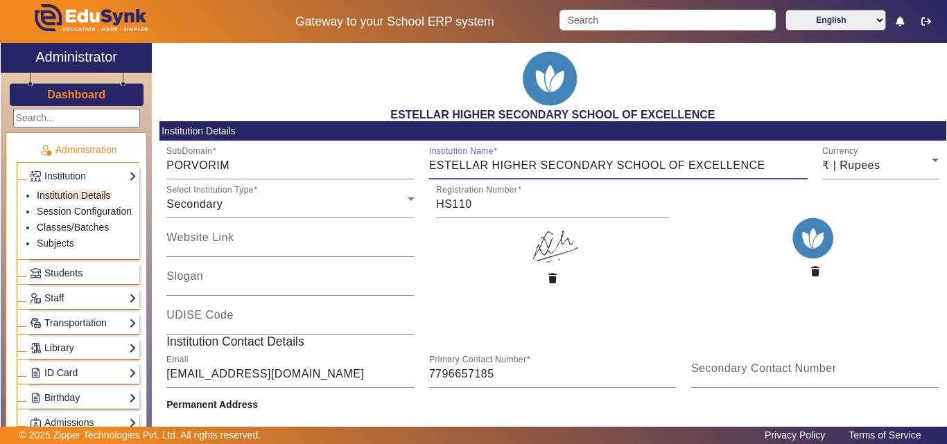
drag, startPoint x: 765, startPoint y: 164, endPoint x: 490, endPoint y: 173, distance: 274.7
click at [490, 173] on input "ESTELLAR HIGHER SECONDARY SCHOOL OF EXCELLENCE" at bounding box center [618, 165] width 379 height 17
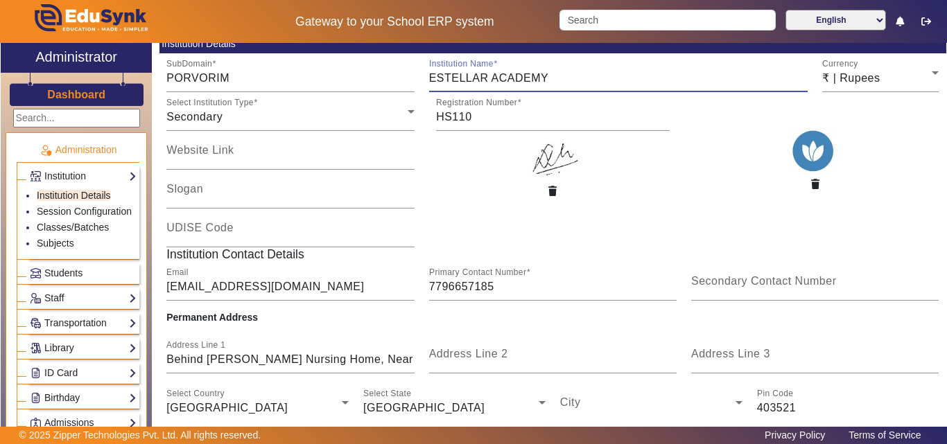
scroll to position [185, 0]
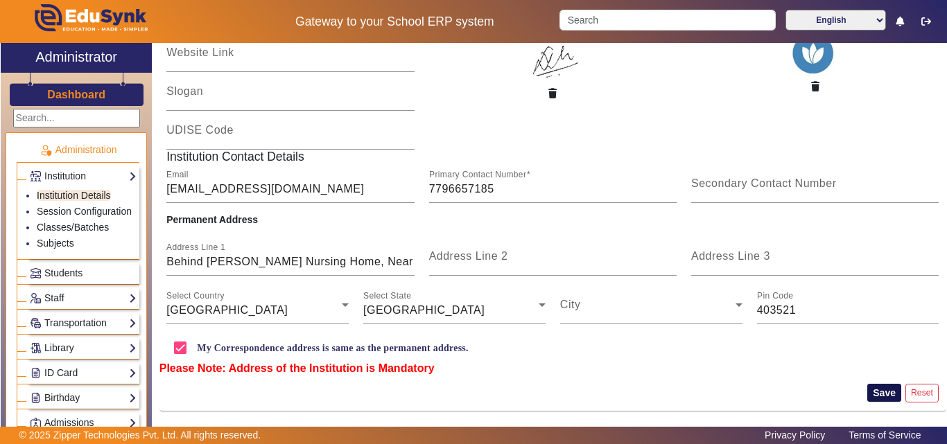
type input "ESTELLAR ACADEMY"
click at [883, 393] on button "Save" at bounding box center [884, 393] width 34 height 18
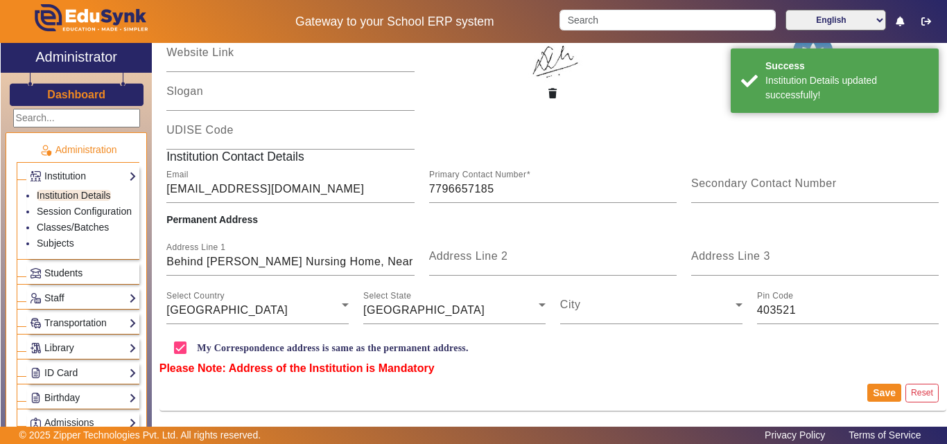
click at [98, 281] on link "Students" at bounding box center [83, 273] width 107 height 16
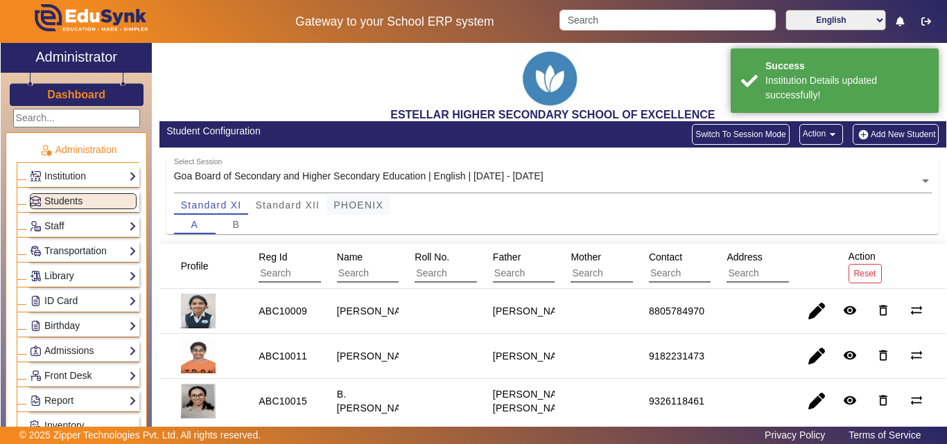
click at [341, 205] on span "PHOENIX" at bounding box center [358, 205] width 50 height 10
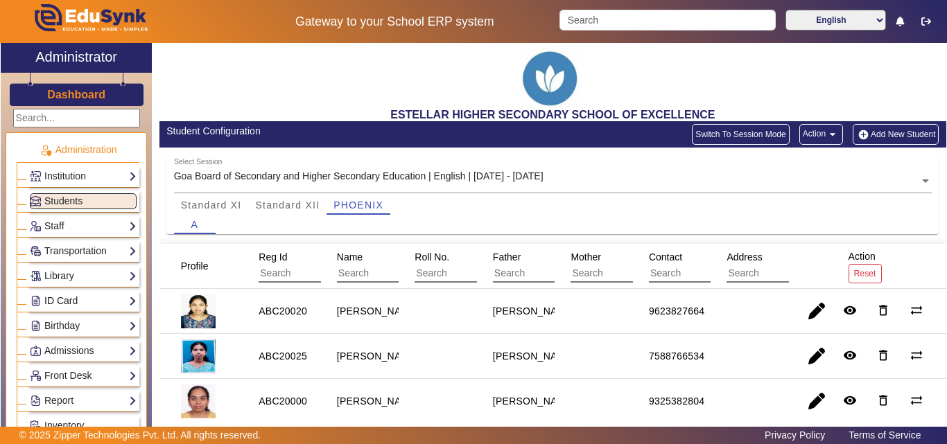
click at [77, 306] on link "ID Card" at bounding box center [83, 301] width 107 height 16
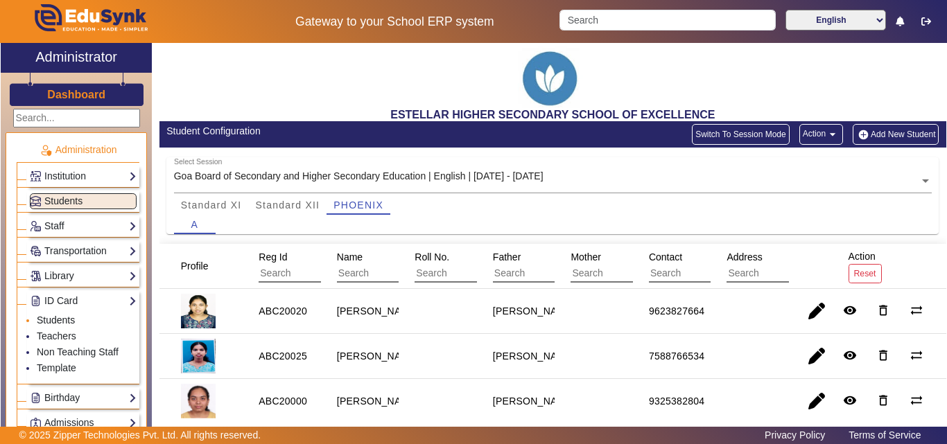
click at [68, 322] on link "Students" at bounding box center [56, 320] width 38 height 11
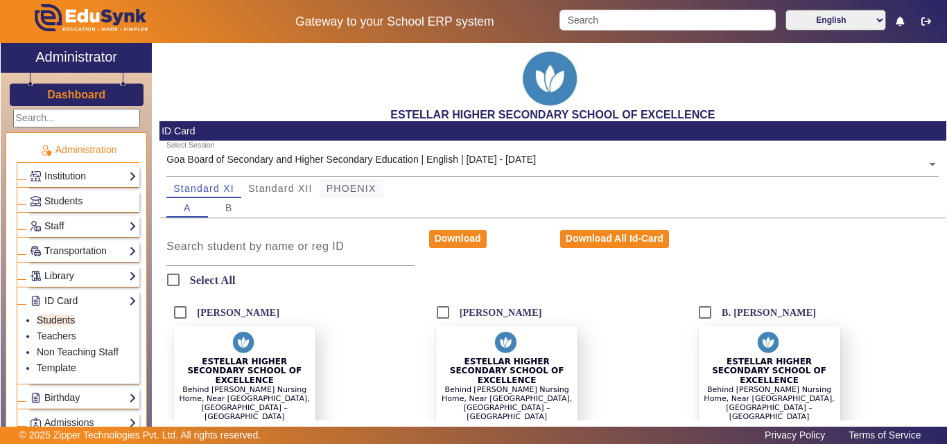
click at [351, 188] on span "PHOENIX" at bounding box center [351, 189] width 50 height 10
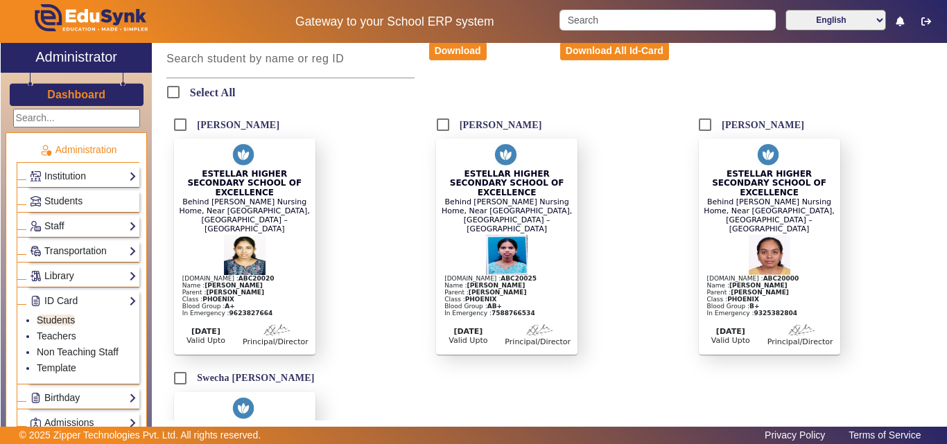
scroll to position [208, 0]
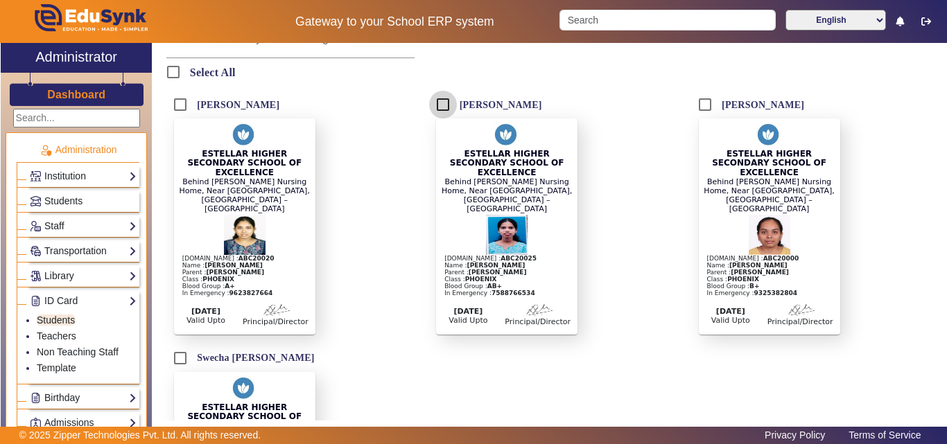
click at [447, 103] on input "[PERSON_NAME]" at bounding box center [443, 105] width 28 height 28
checkbox input "true"
click at [177, 107] on input "[PERSON_NAME]" at bounding box center [180, 105] width 28 height 28
checkbox input "true"
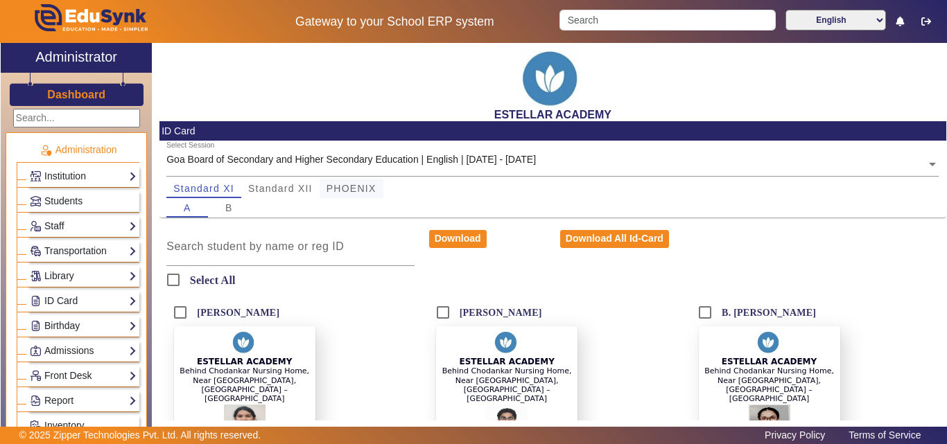
click at [362, 192] on span "PHOENIX" at bounding box center [351, 189] width 50 height 10
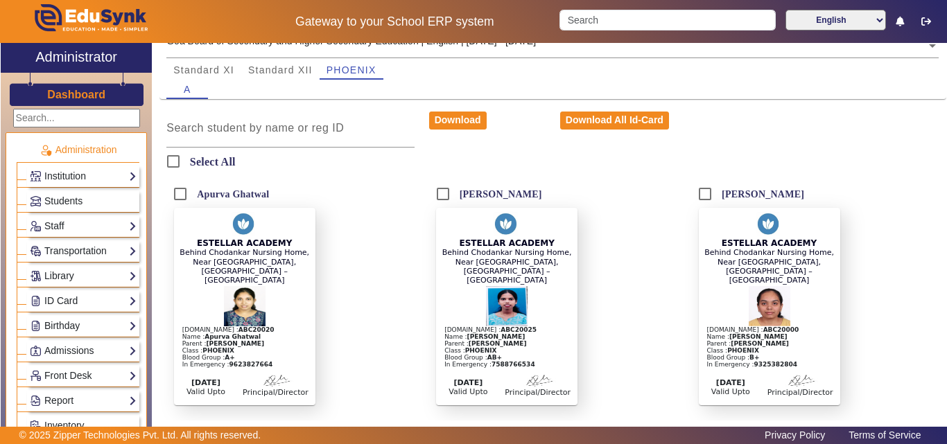
scroll to position [208, 0]
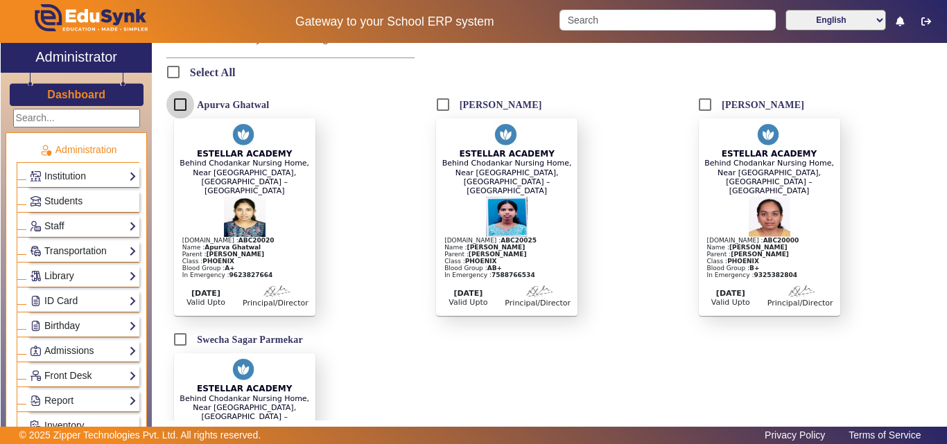
click at [188, 105] on input "Apurva Ghatwal" at bounding box center [180, 105] width 28 height 28
checkbox input "true"
click at [447, 104] on input "[PERSON_NAME]" at bounding box center [443, 105] width 28 height 28
checkbox input "true"
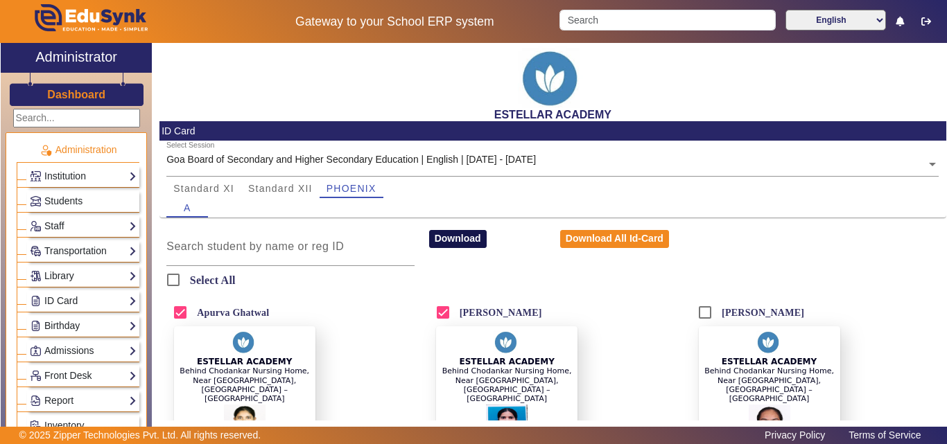
click at [455, 241] on button "Download" at bounding box center [458, 239] width 58 height 18
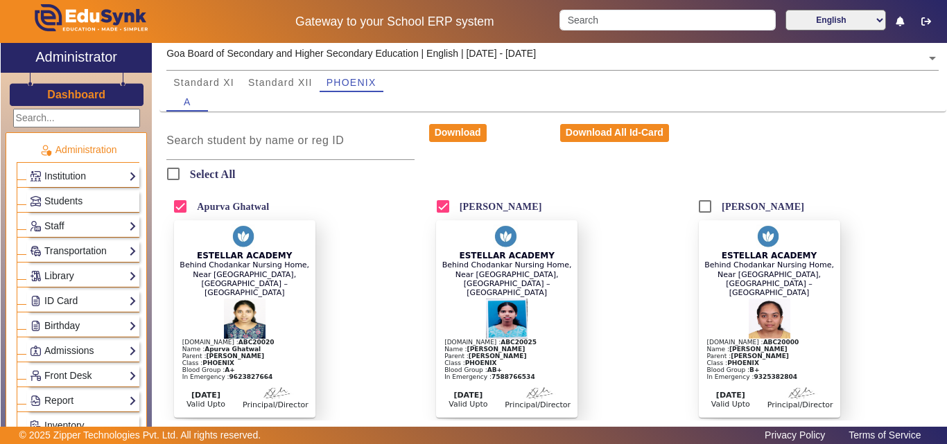
scroll to position [139, 0]
